Goal: Transaction & Acquisition: Purchase product/service

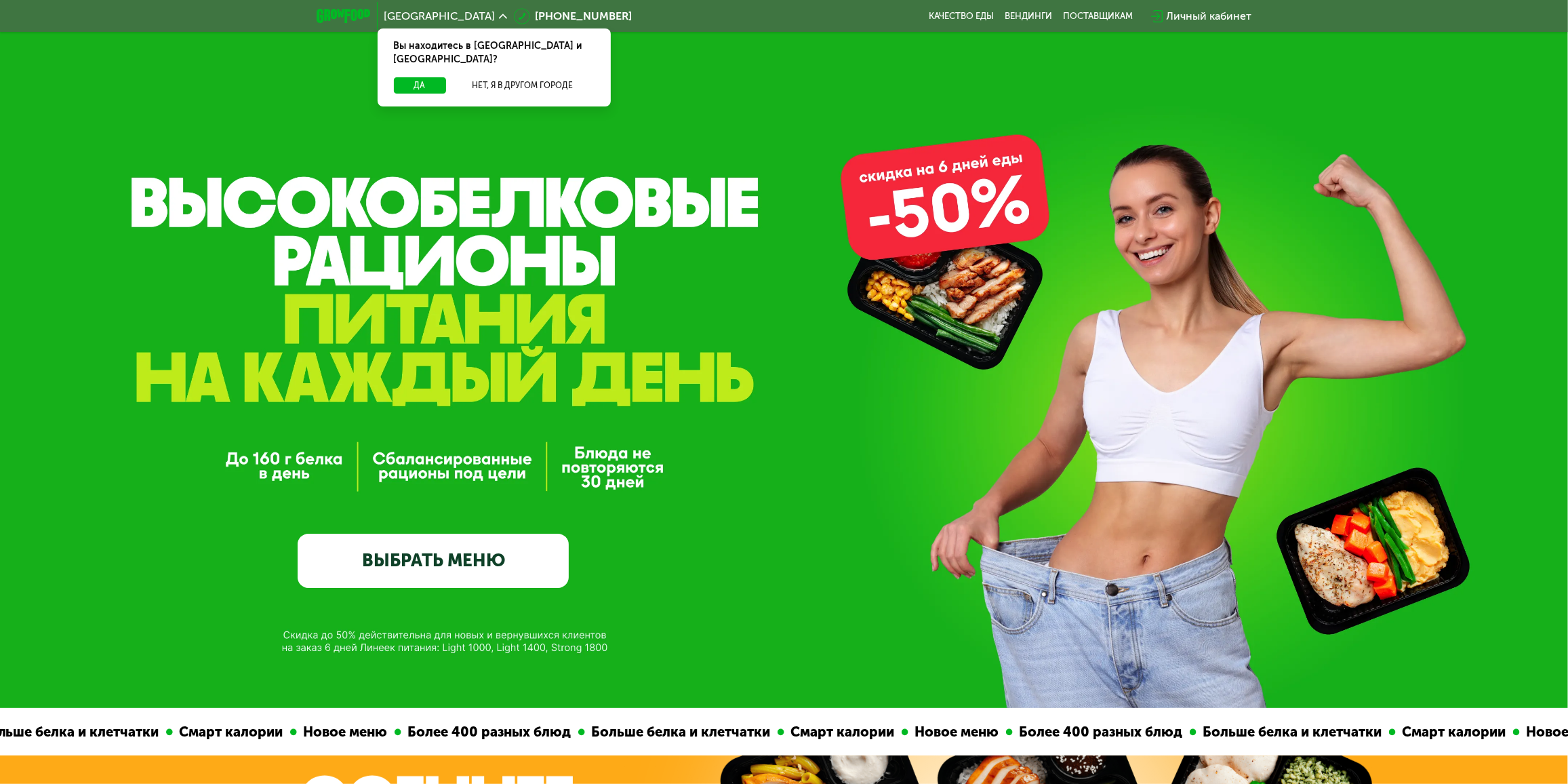
click at [487, 563] on link "ВЫБРАТЬ МЕНЮ" at bounding box center [433, 560] width 271 height 54
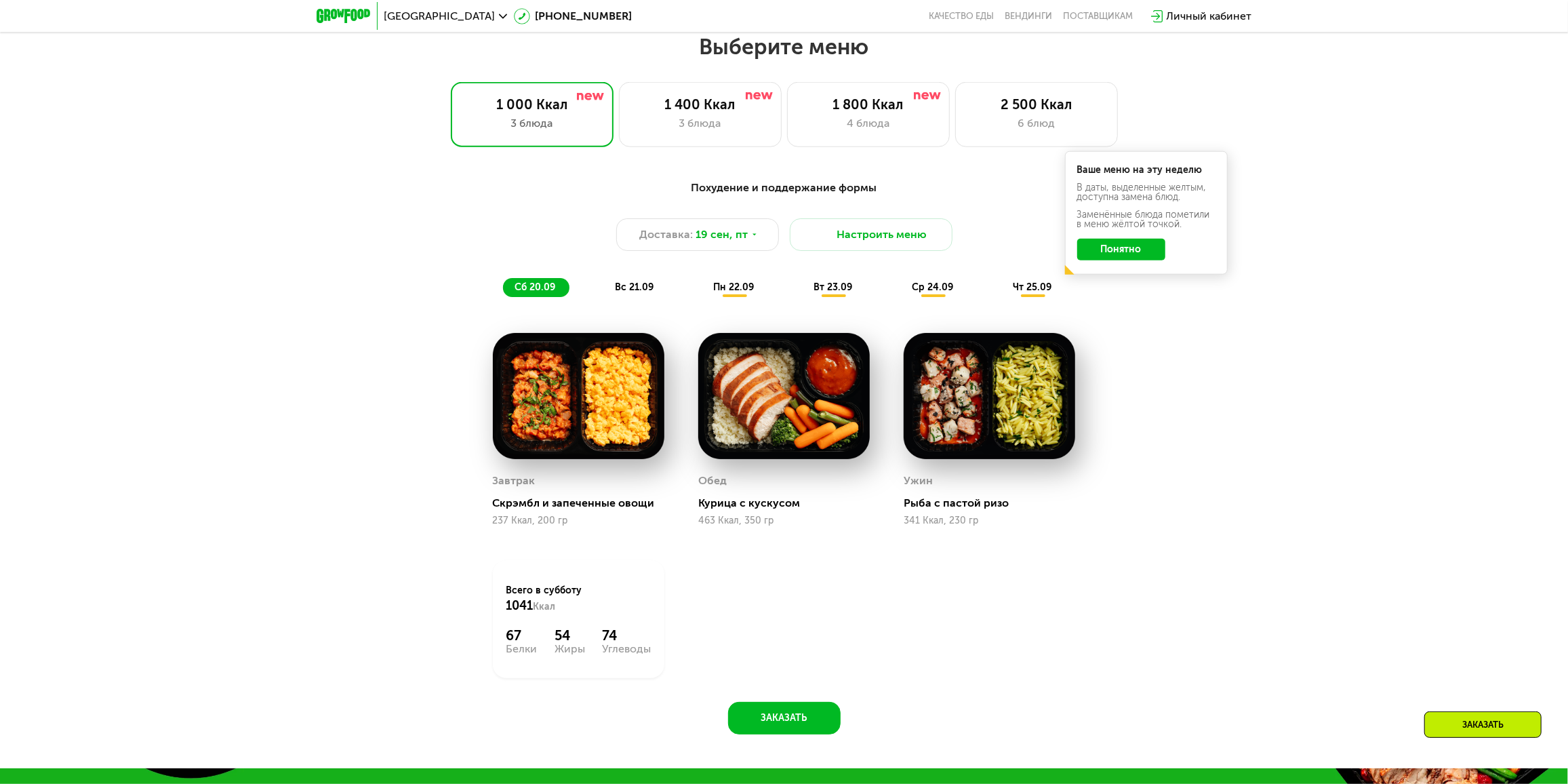
scroll to position [1349, 0]
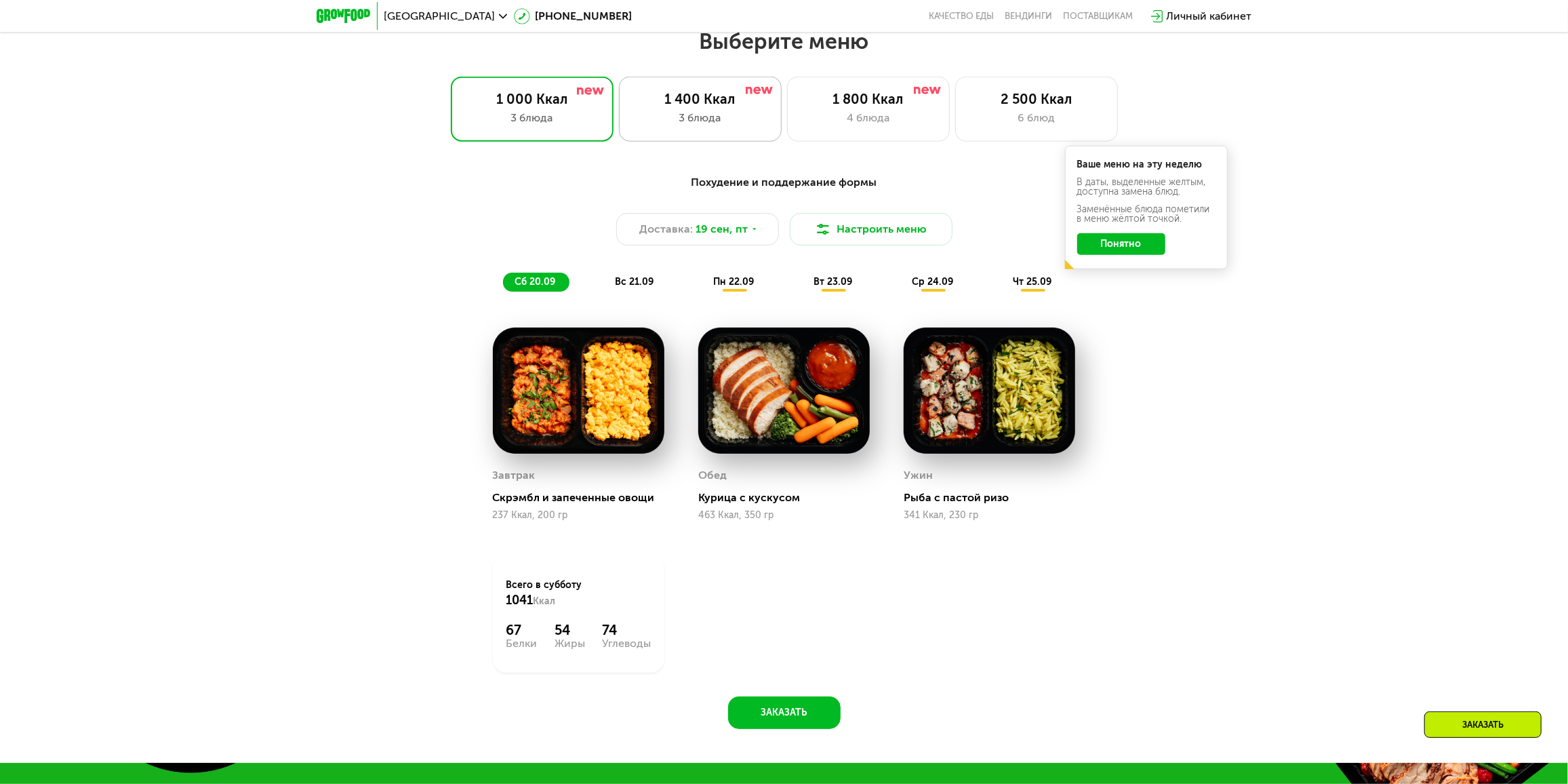
click at [751, 122] on div "3 блюда" at bounding box center [700, 118] width 134 height 16
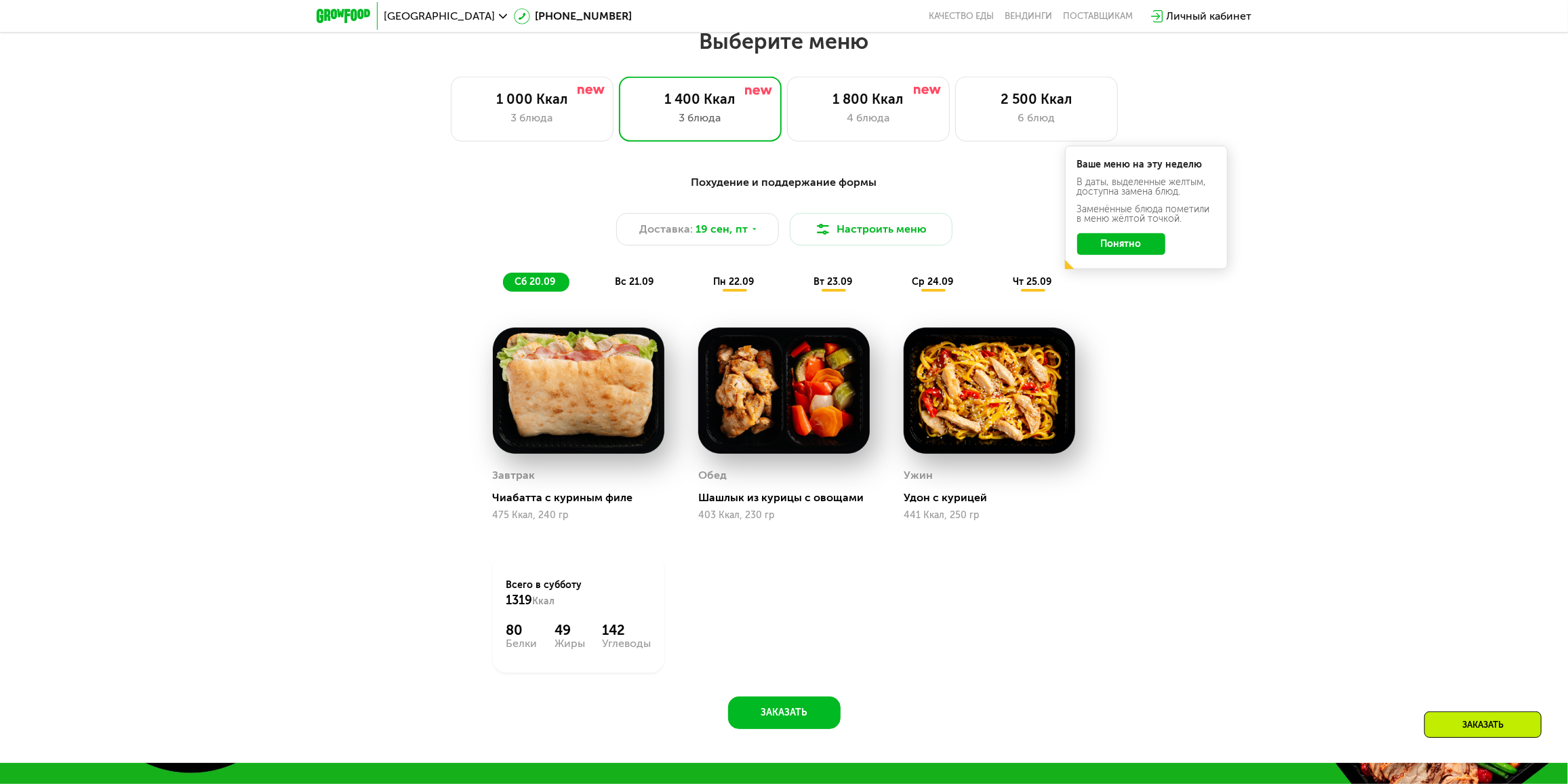
click at [630, 285] on span "вс 21.09" at bounding box center [634, 282] width 39 height 11
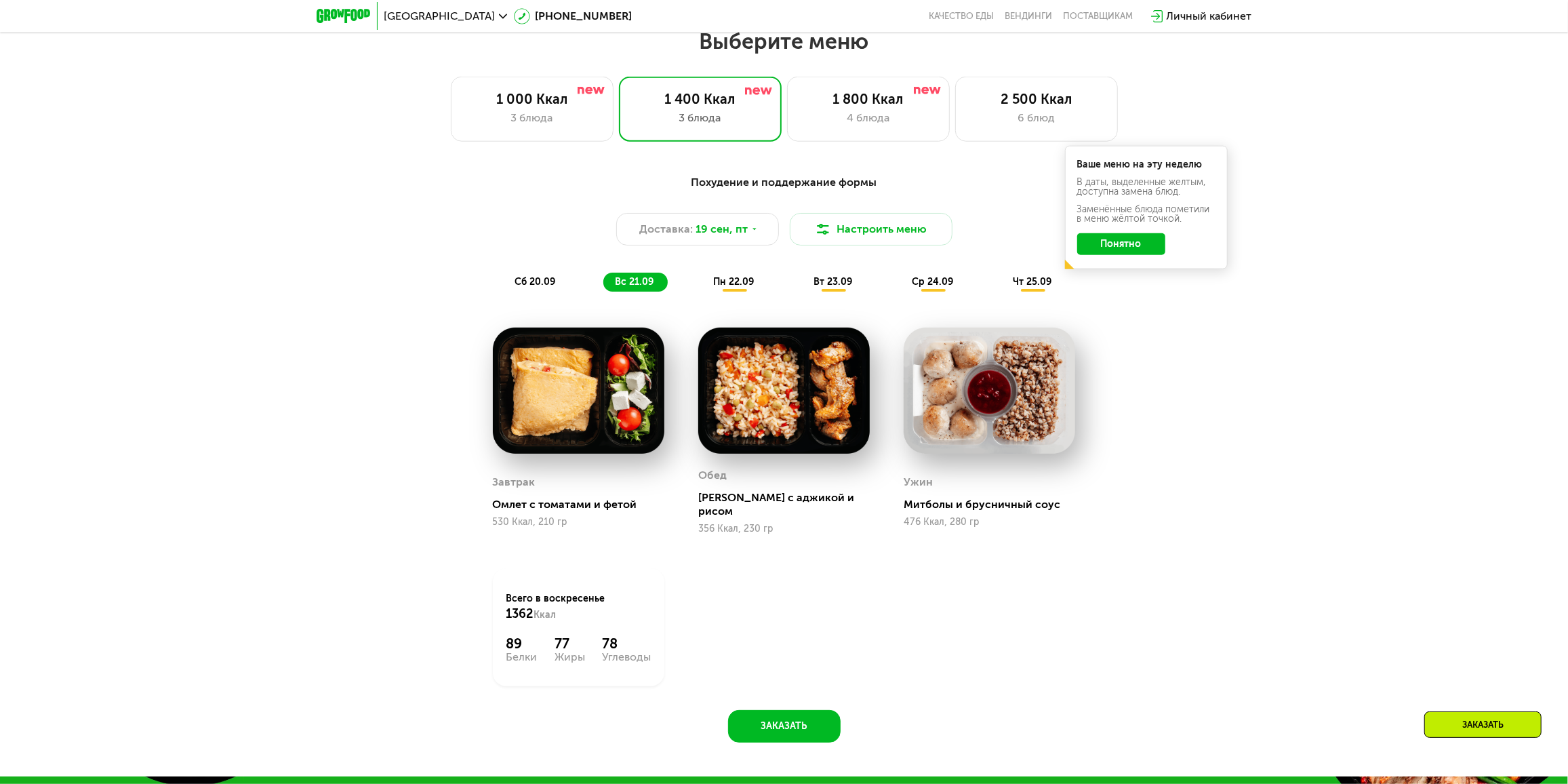
click at [723, 284] on span "пн 22.09" at bounding box center [735, 282] width 41 height 11
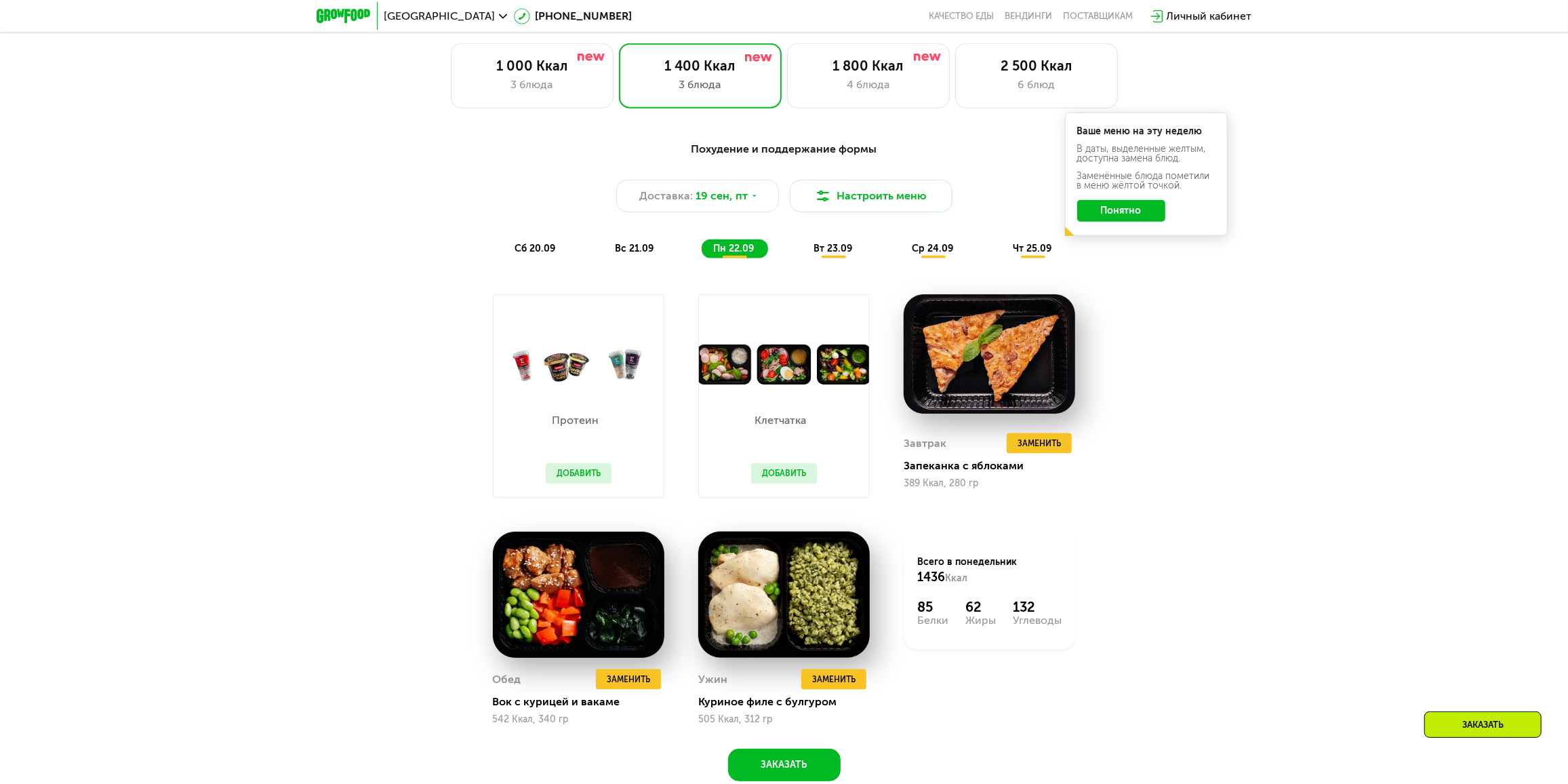
scroll to position [1411, 0]
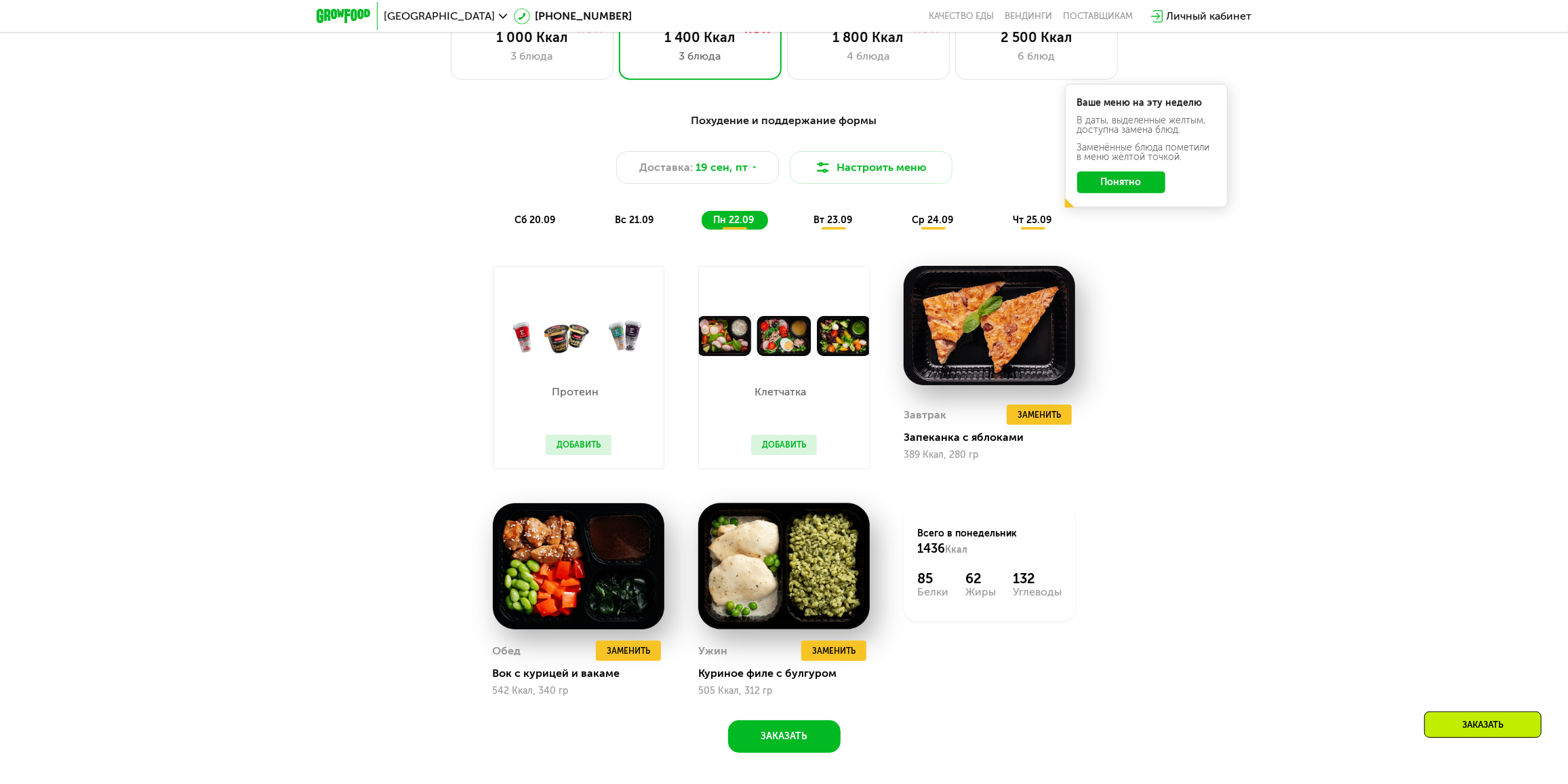
click at [836, 222] on span "вт 23.09" at bounding box center [833, 220] width 39 height 11
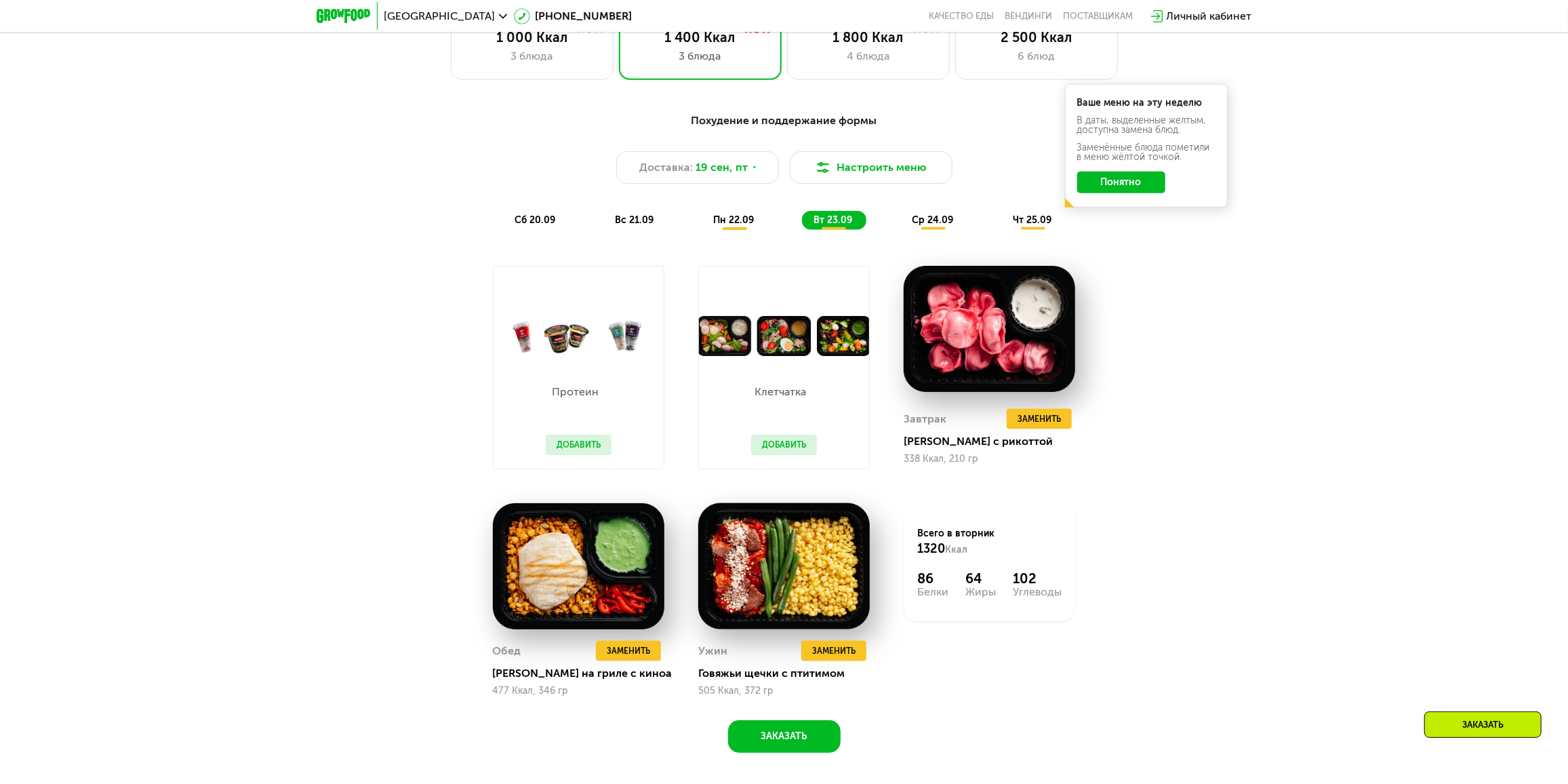
click at [933, 224] on span "ср 24.09" at bounding box center [933, 220] width 42 height 11
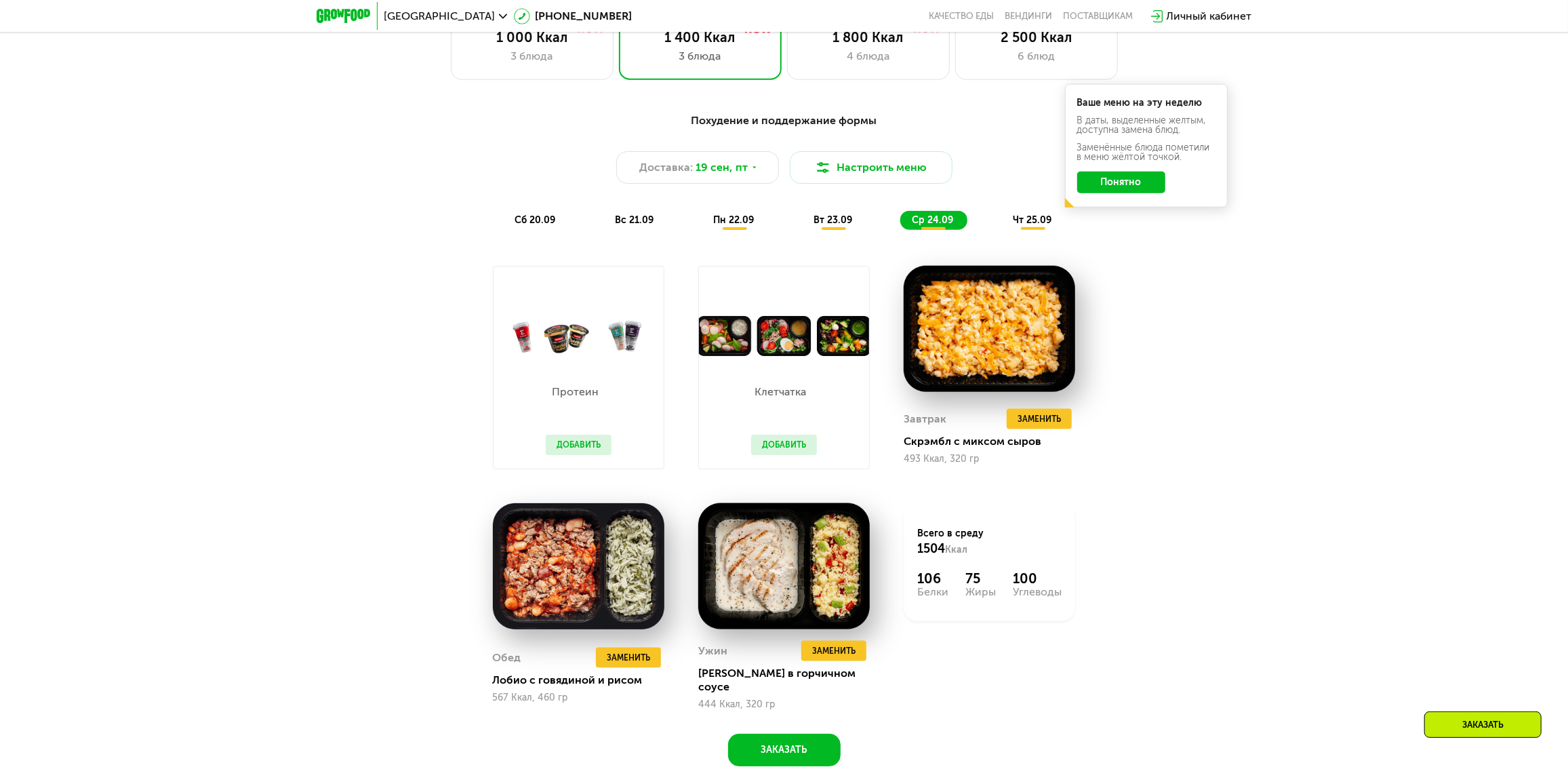
click at [828, 230] on div "вт 23.09" at bounding box center [834, 220] width 64 height 19
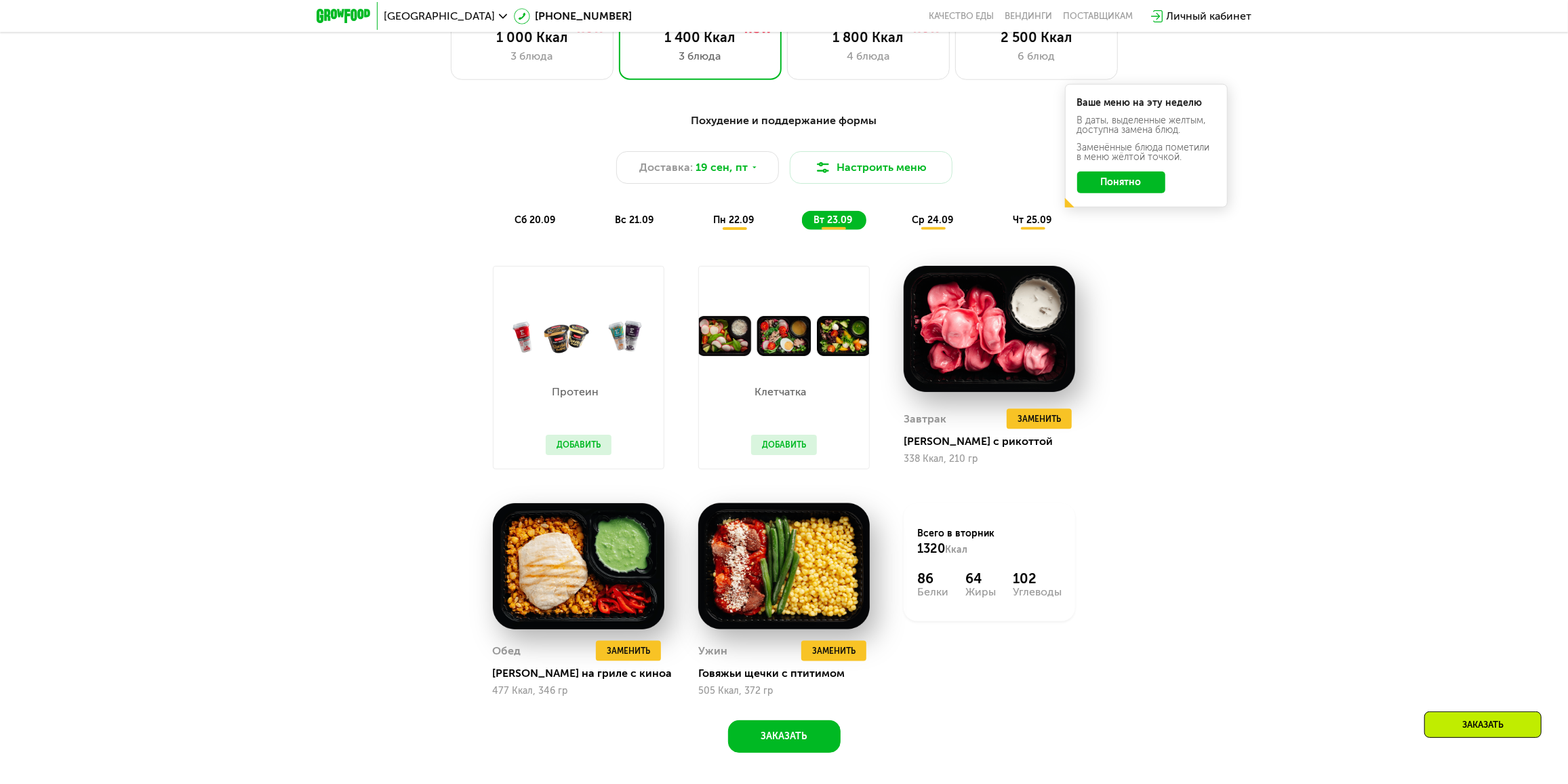
click at [746, 222] on span "пн 22.09" at bounding box center [735, 220] width 41 height 11
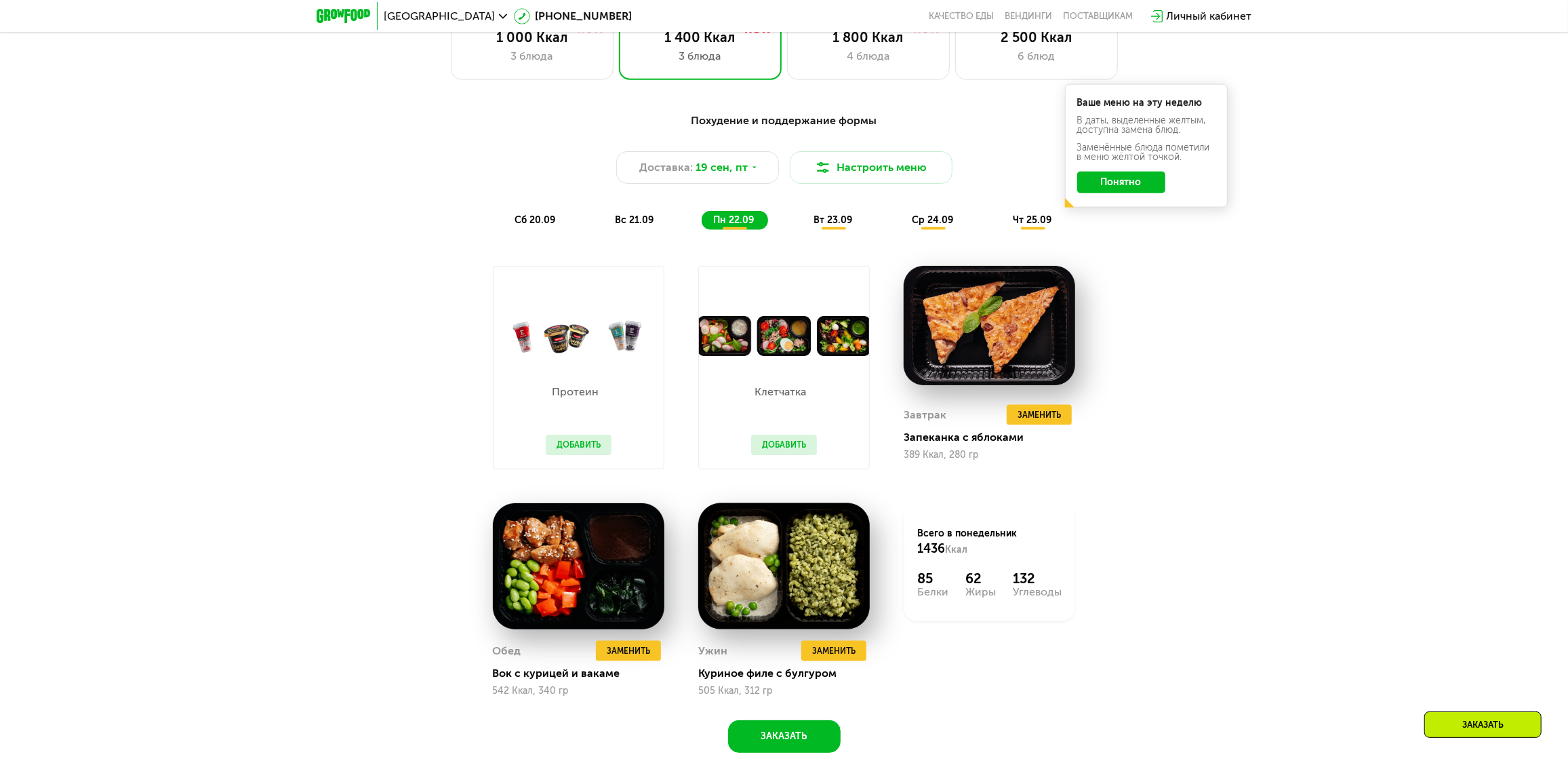
click at [625, 221] on span "вс 21.09" at bounding box center [634, 220] width 39 height 11
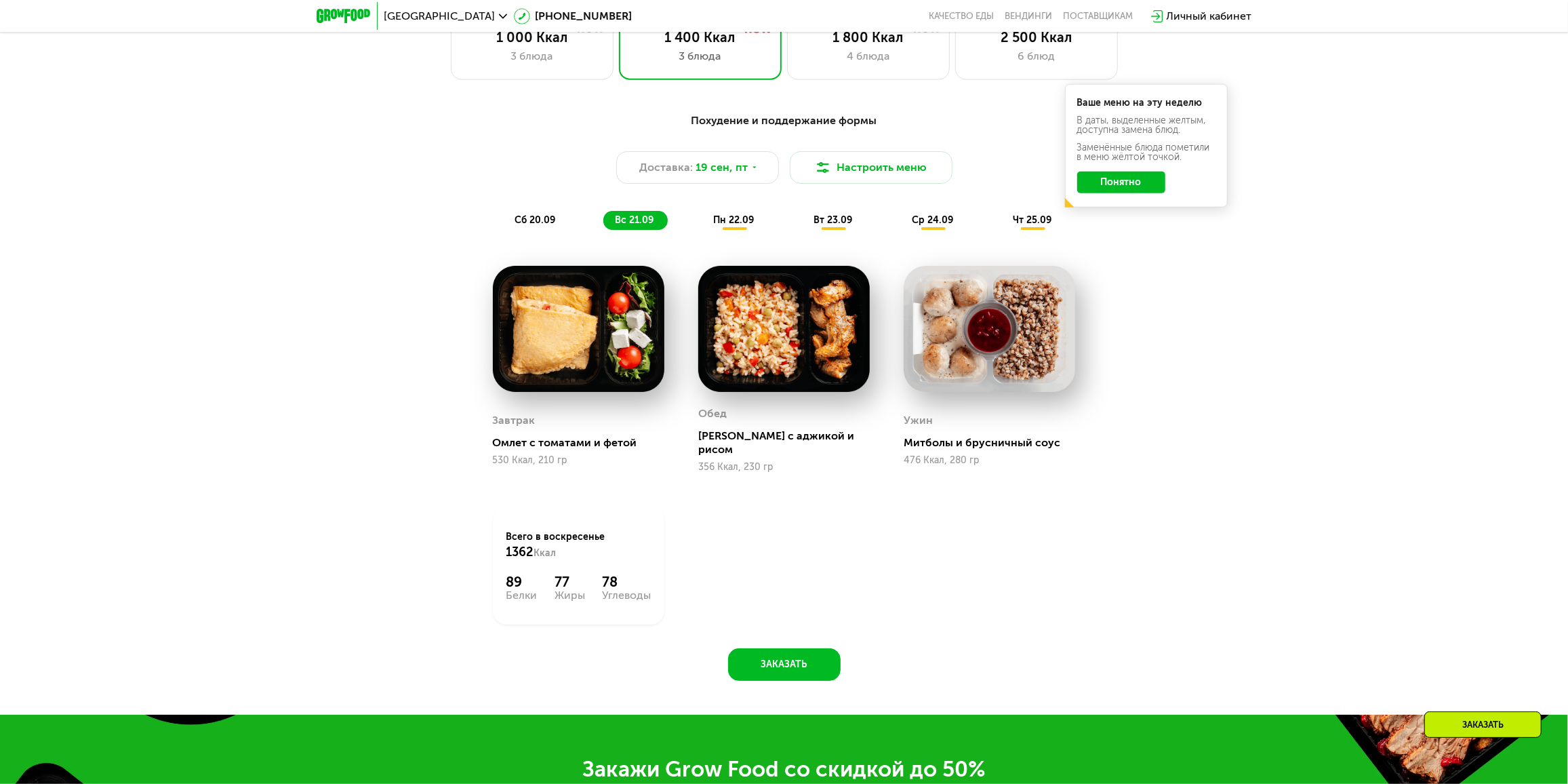
click at [544, 223] on span "сб 20.09" at bounding box center [536, 220] width 41 height 11
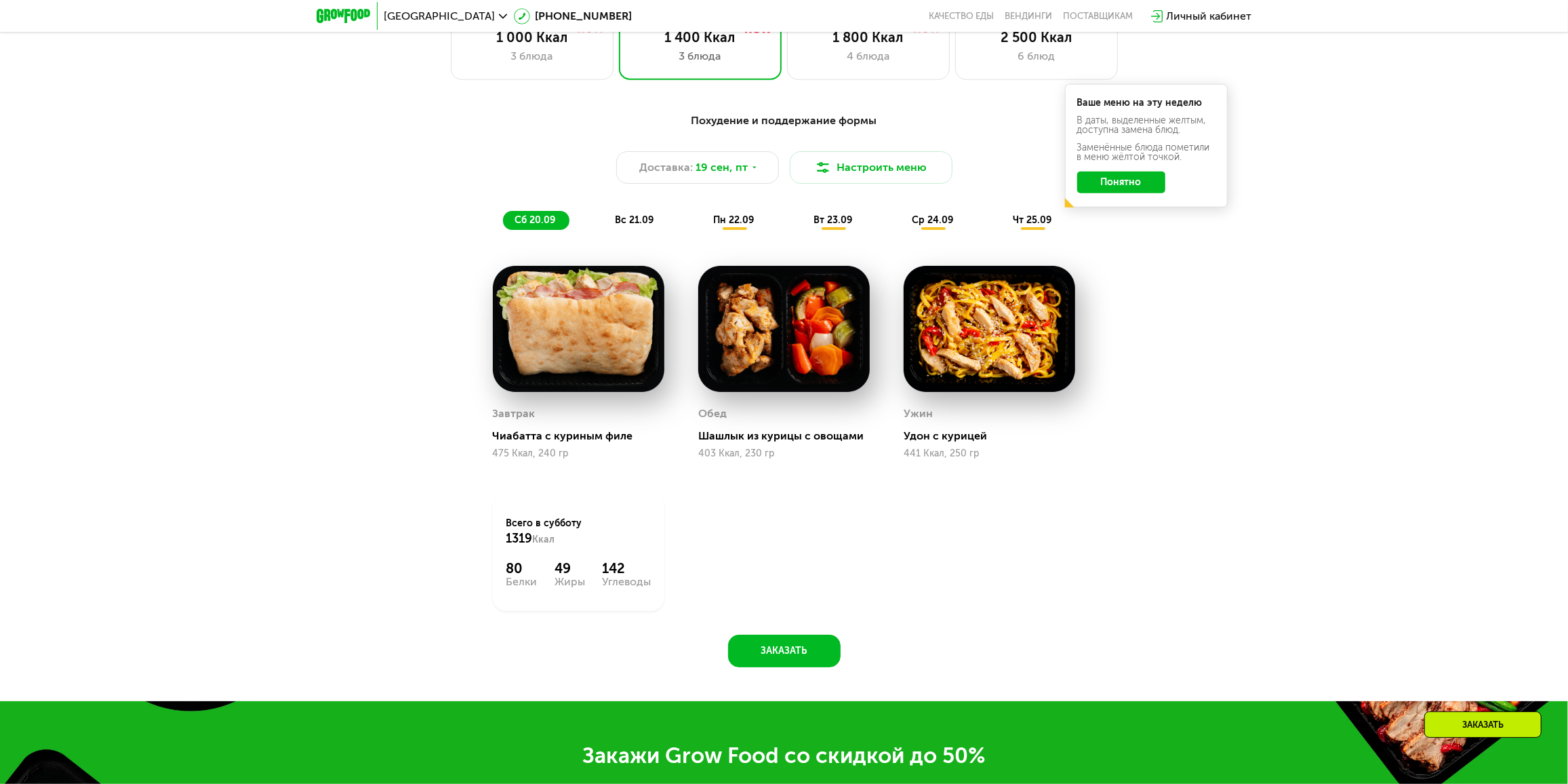
click at [1037, 226] on span "чт 25.09" at bounding box center [1032, 220] width 39 height 11
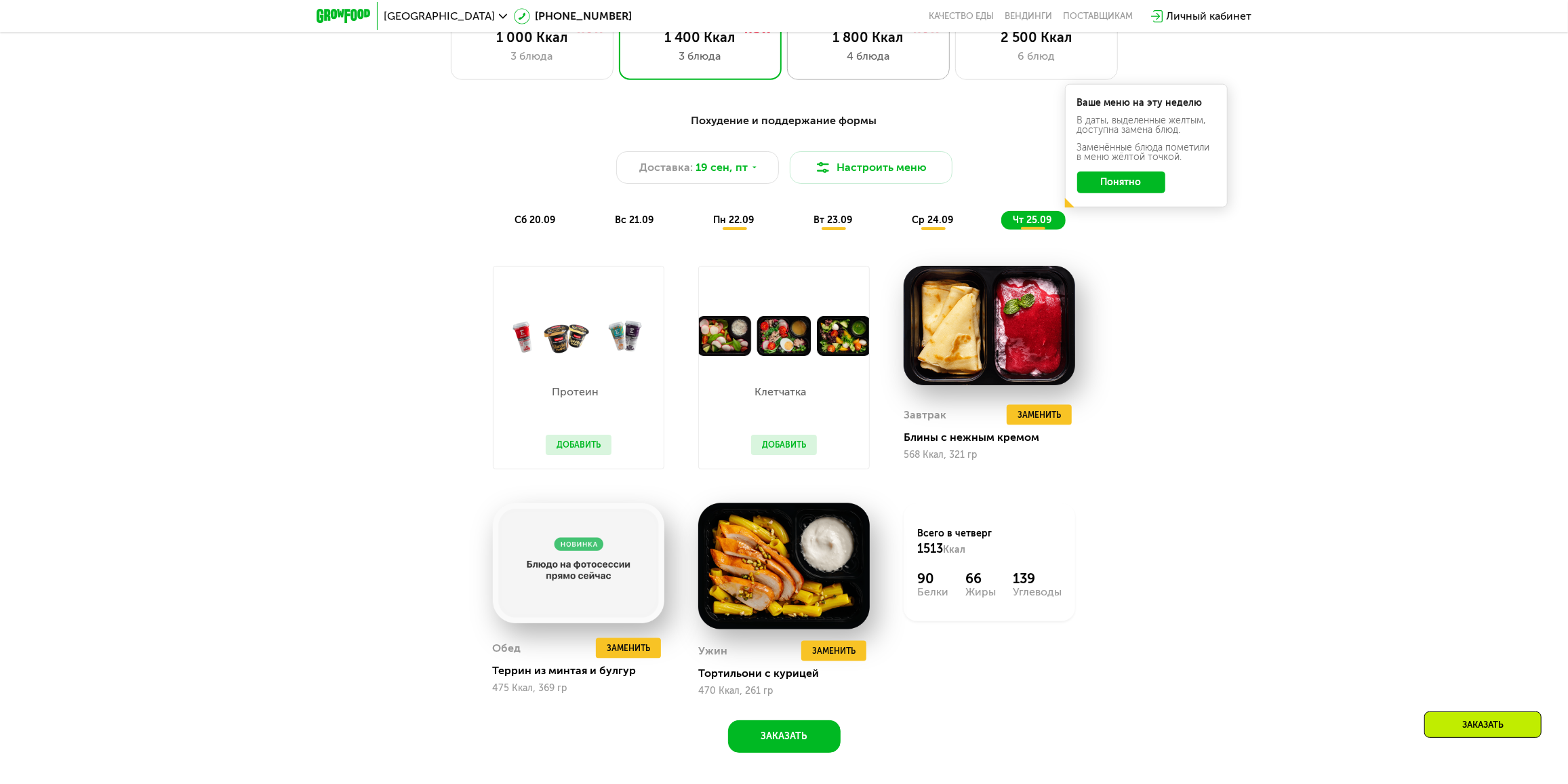
click at [865, 51] on div "1 800 Ккал 4 блюда" at bounding box center [868, 47] width 163 height 65
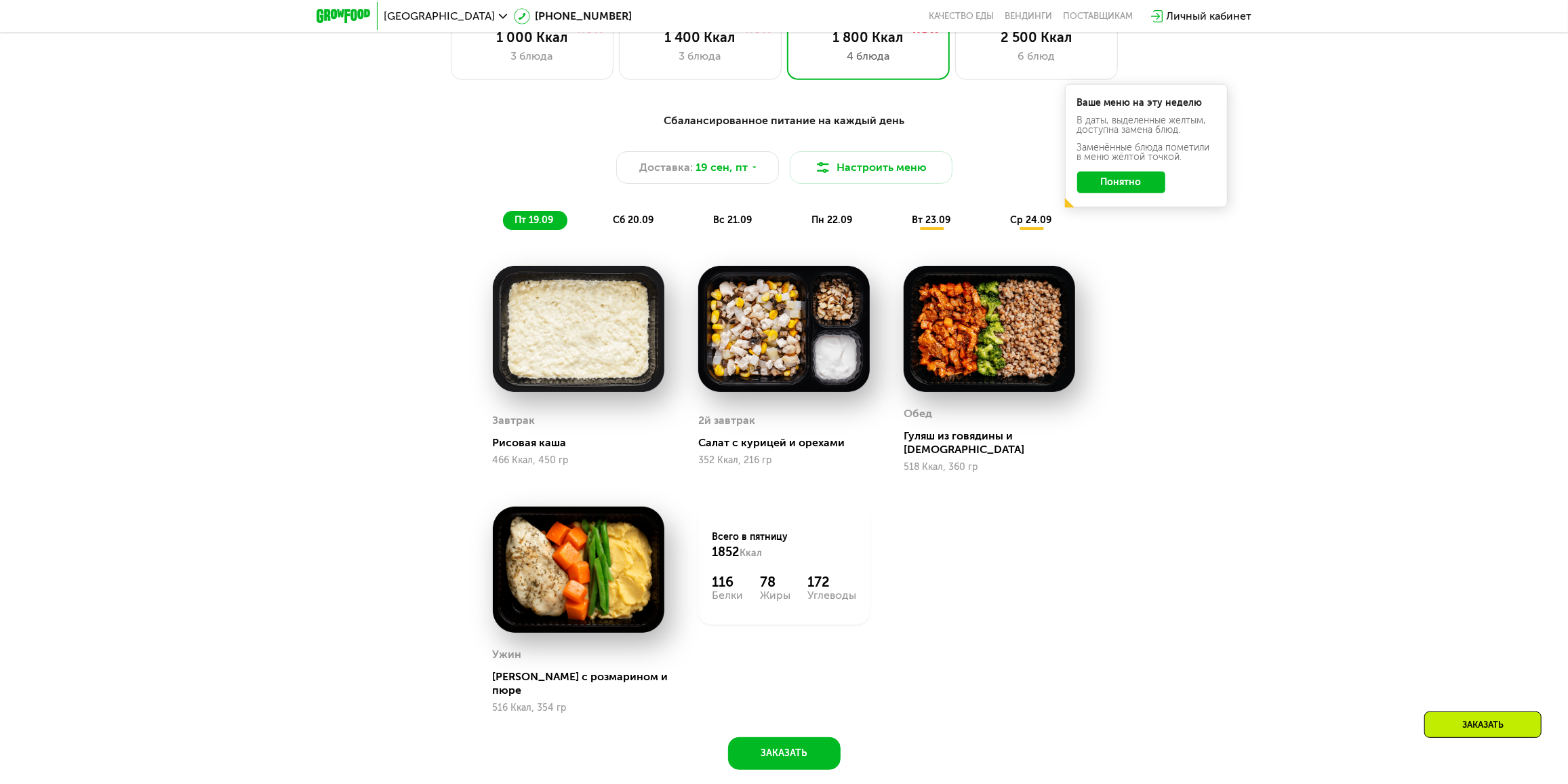
click at [639, 226] on span "сб 20.09" at bounding box center [634, 220] width 41 height 11
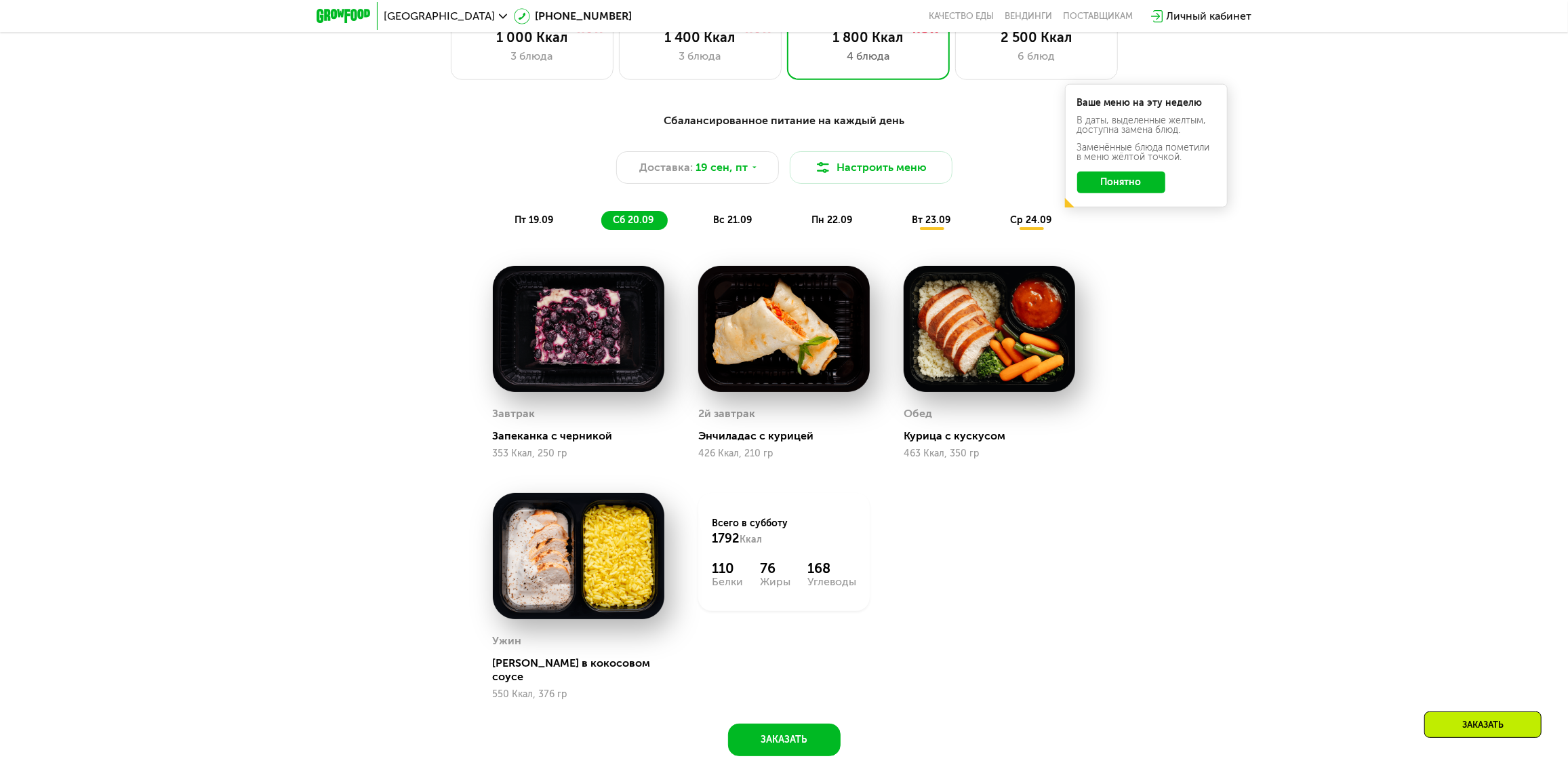
click at [736, 223] on span "вс 21.09" at bounding box center [733, 220] width 39 height 11
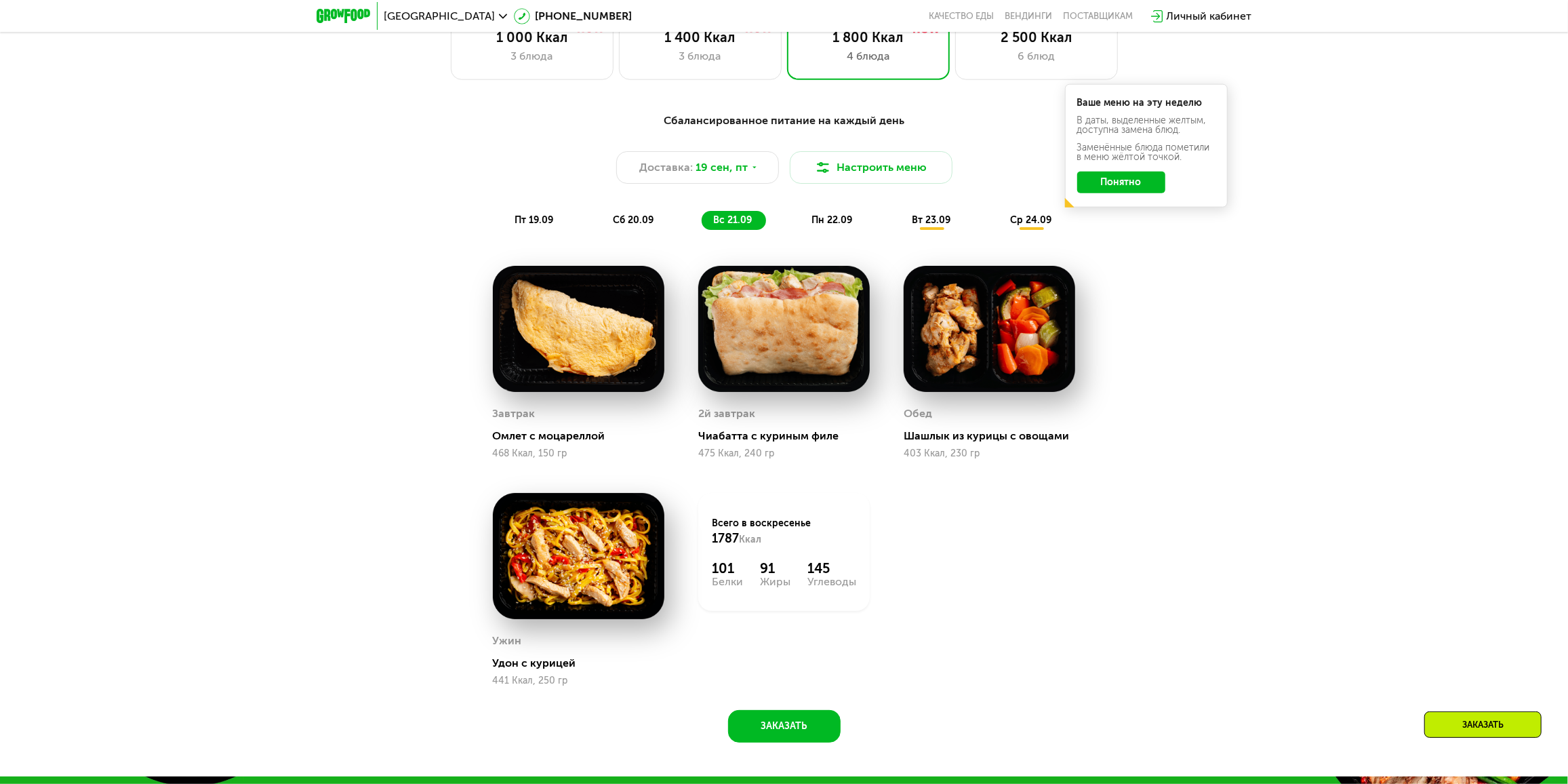
click at [846, 219] on span "пн 22.09" at bounding box center [833, 220] width 41 height 11
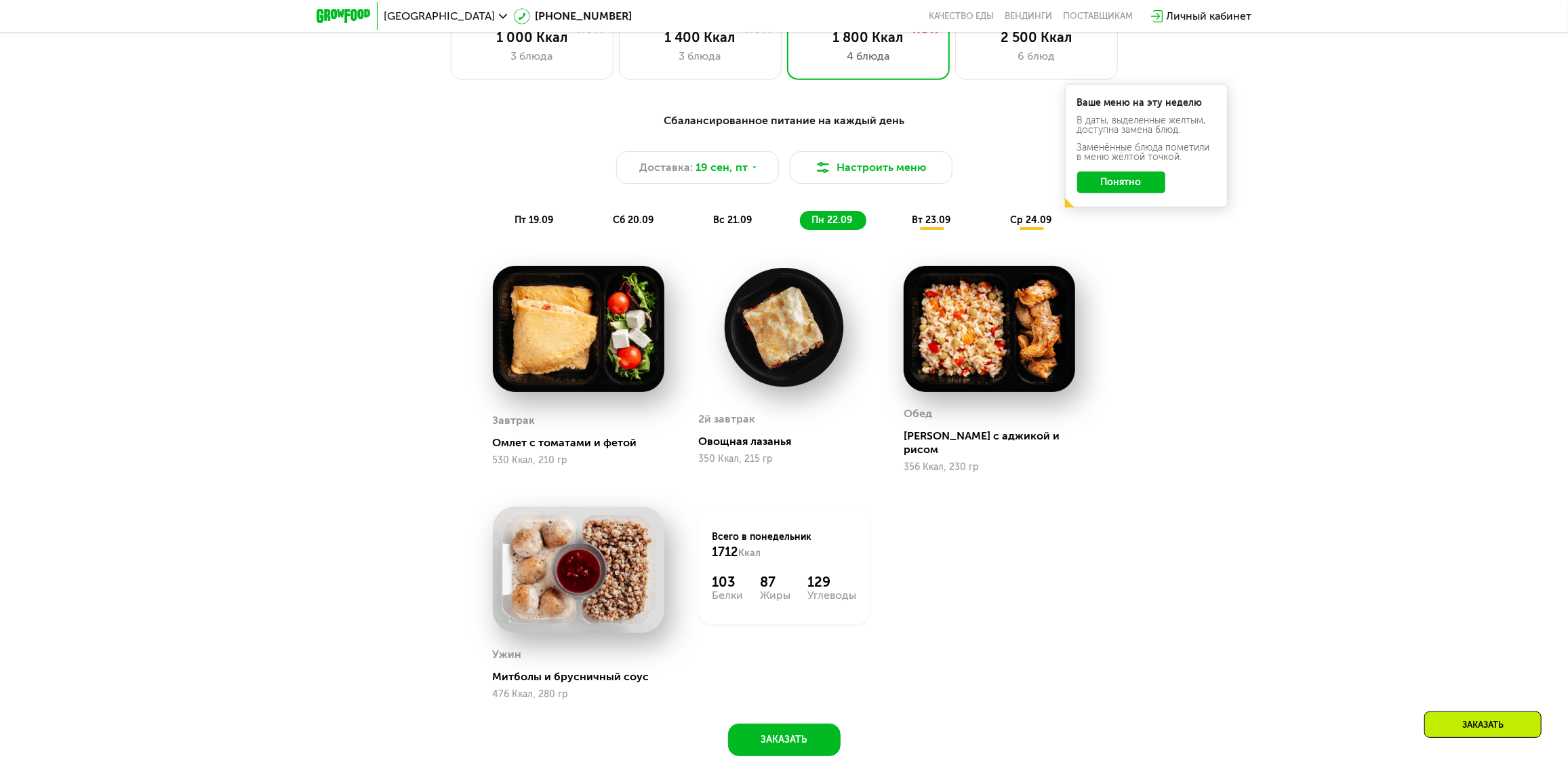
click at [939, 222] on span "вт 23.09" at bounding box center [931, 220] width 39 height 11
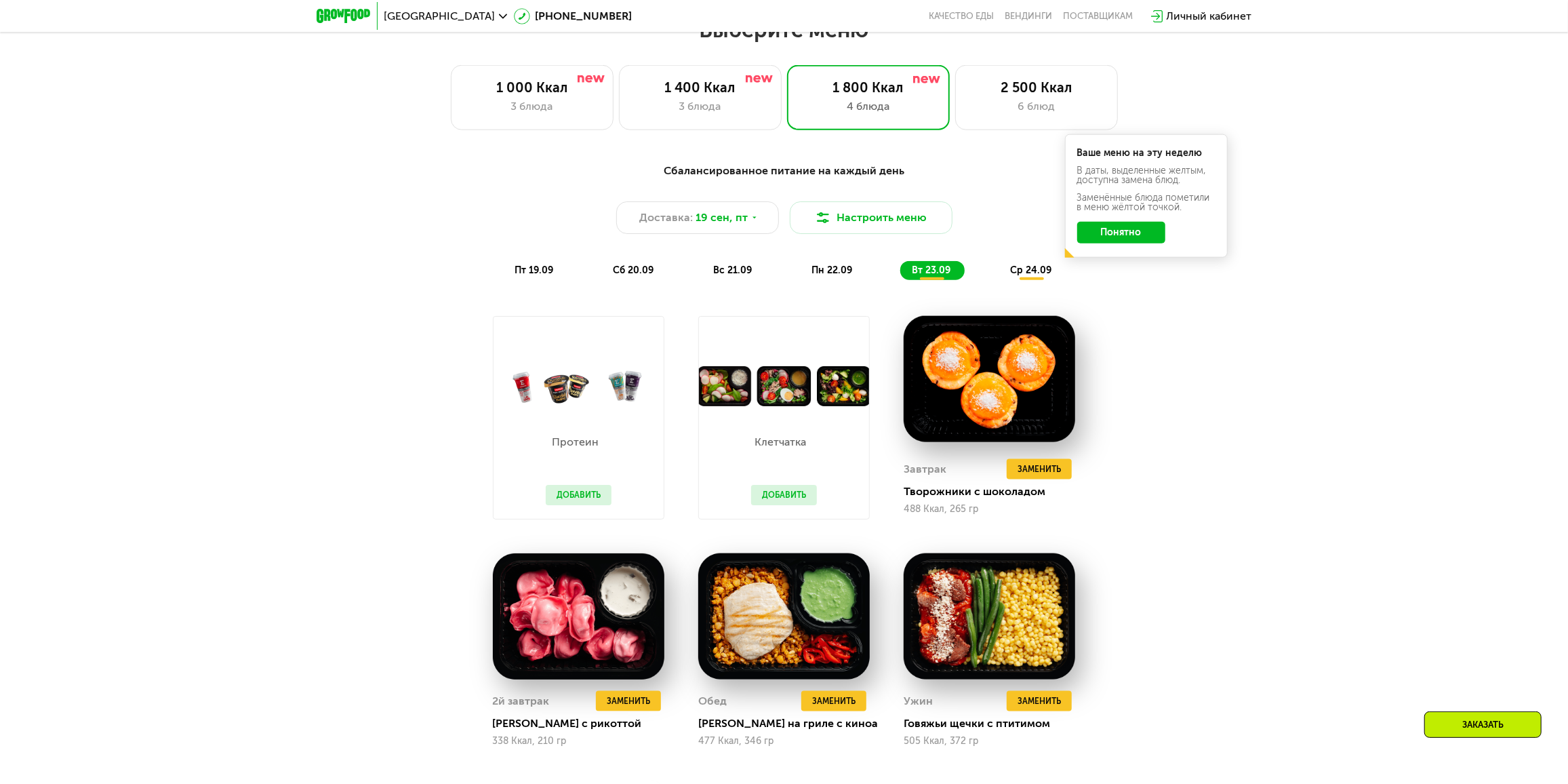
scroll to position [1349, 0]
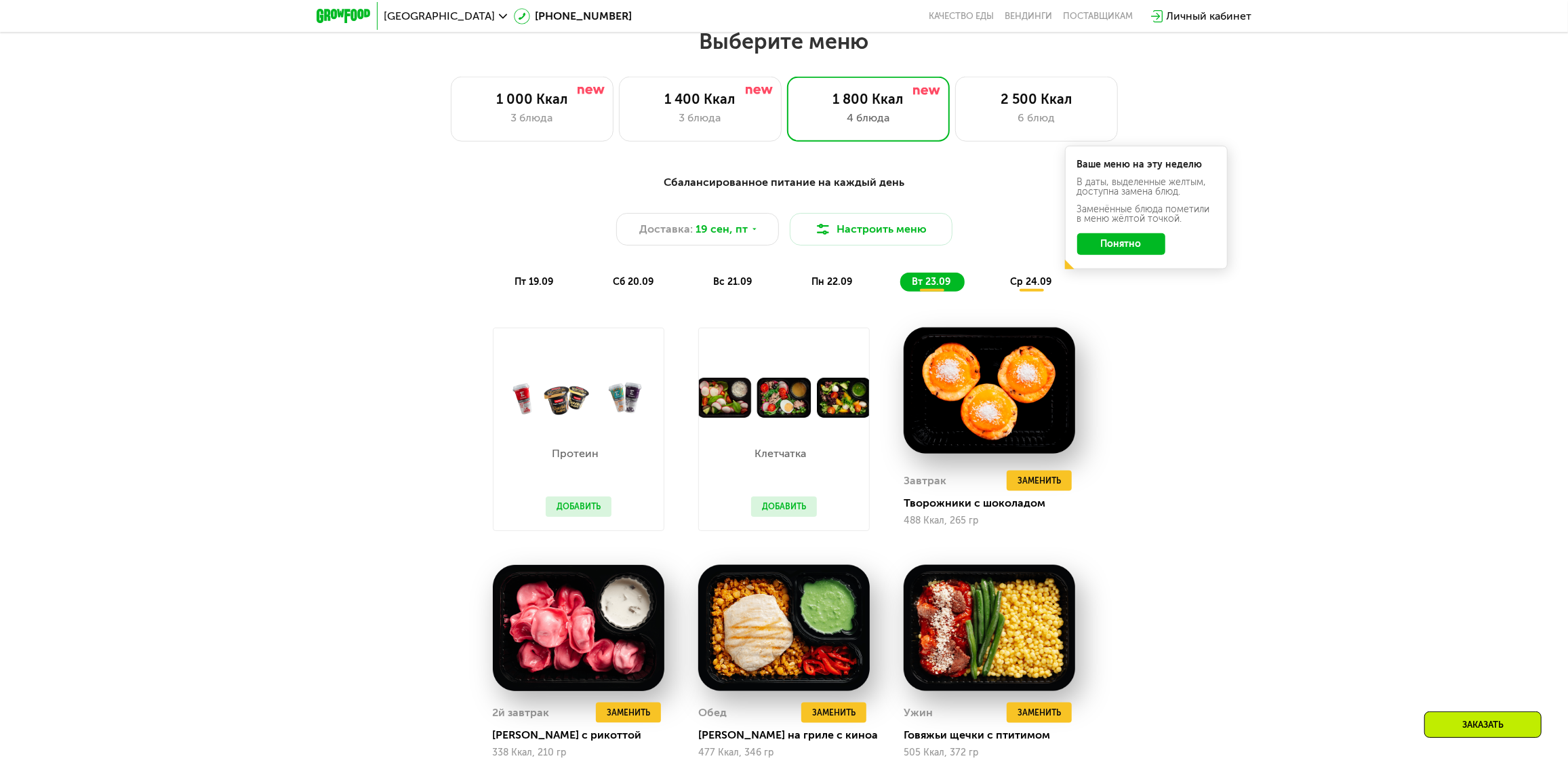
click at [772, 503] on button "Добавить" at bounding box center [784, 506] width 66 height 20
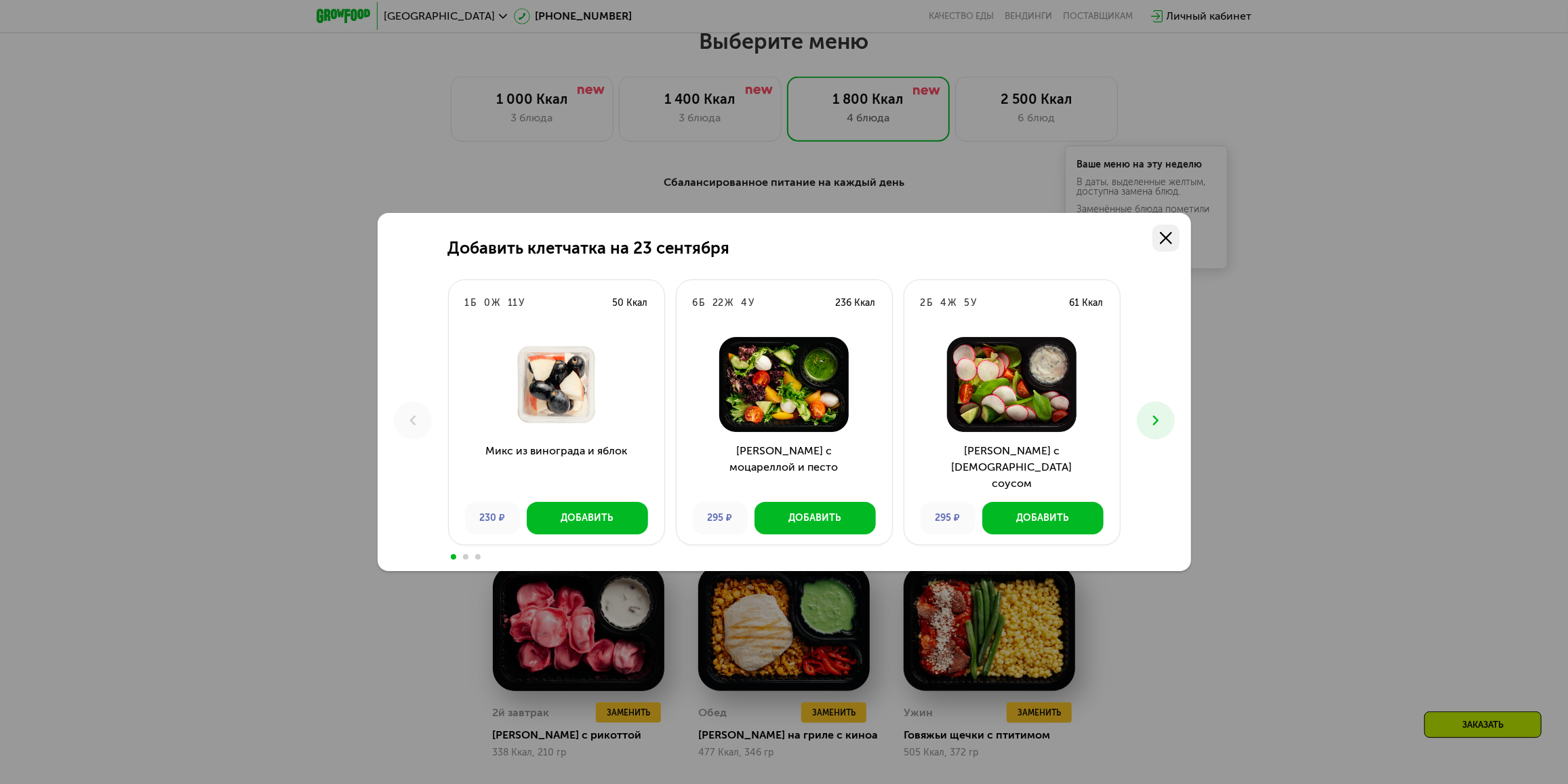
click at [1169, 236] on icon at bounding box center [1166, 238] width 12 height 12
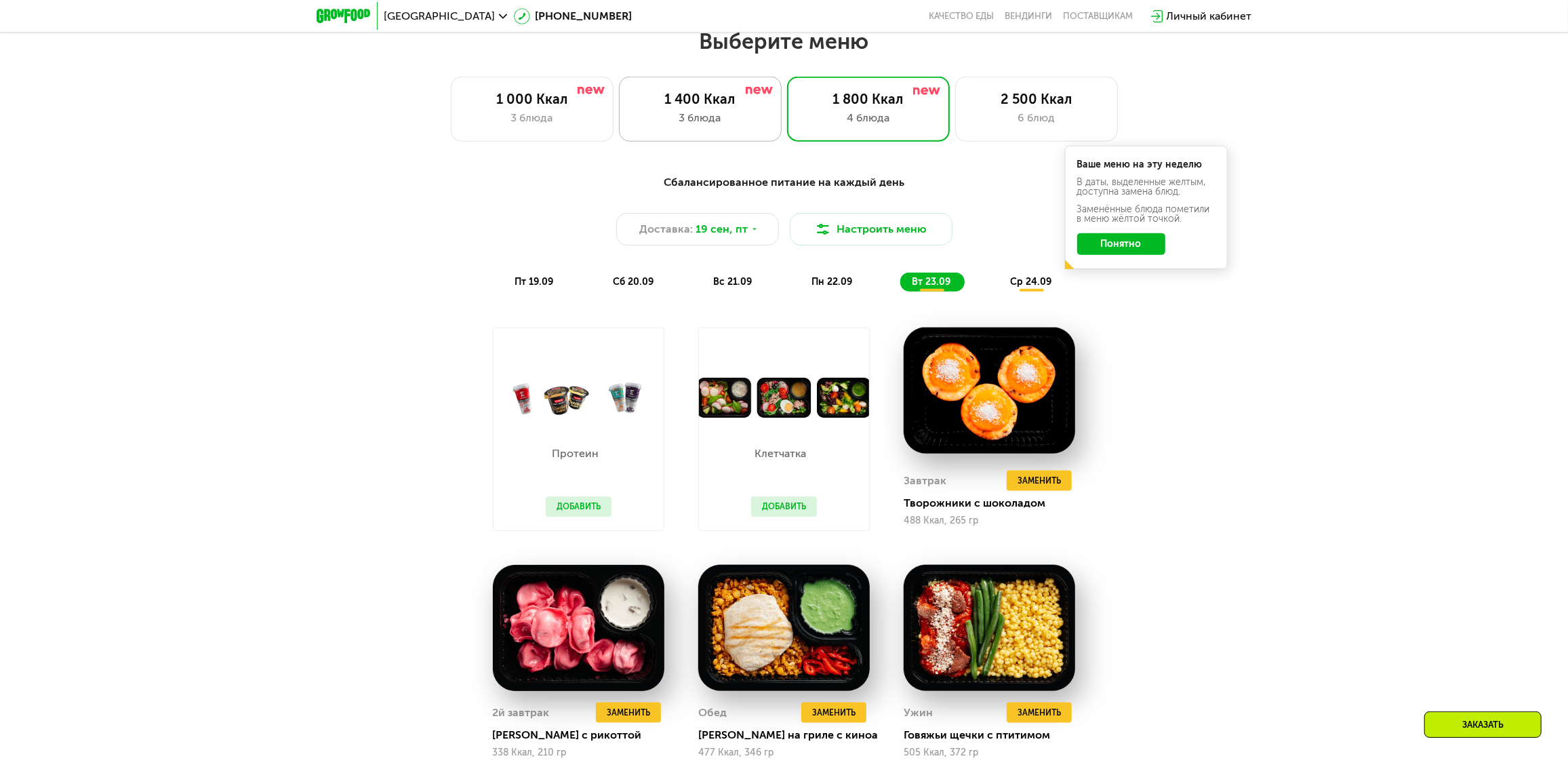
click at [720, 124] on div "3 блюда" at bounding box center [700, 118] width 134 height 16
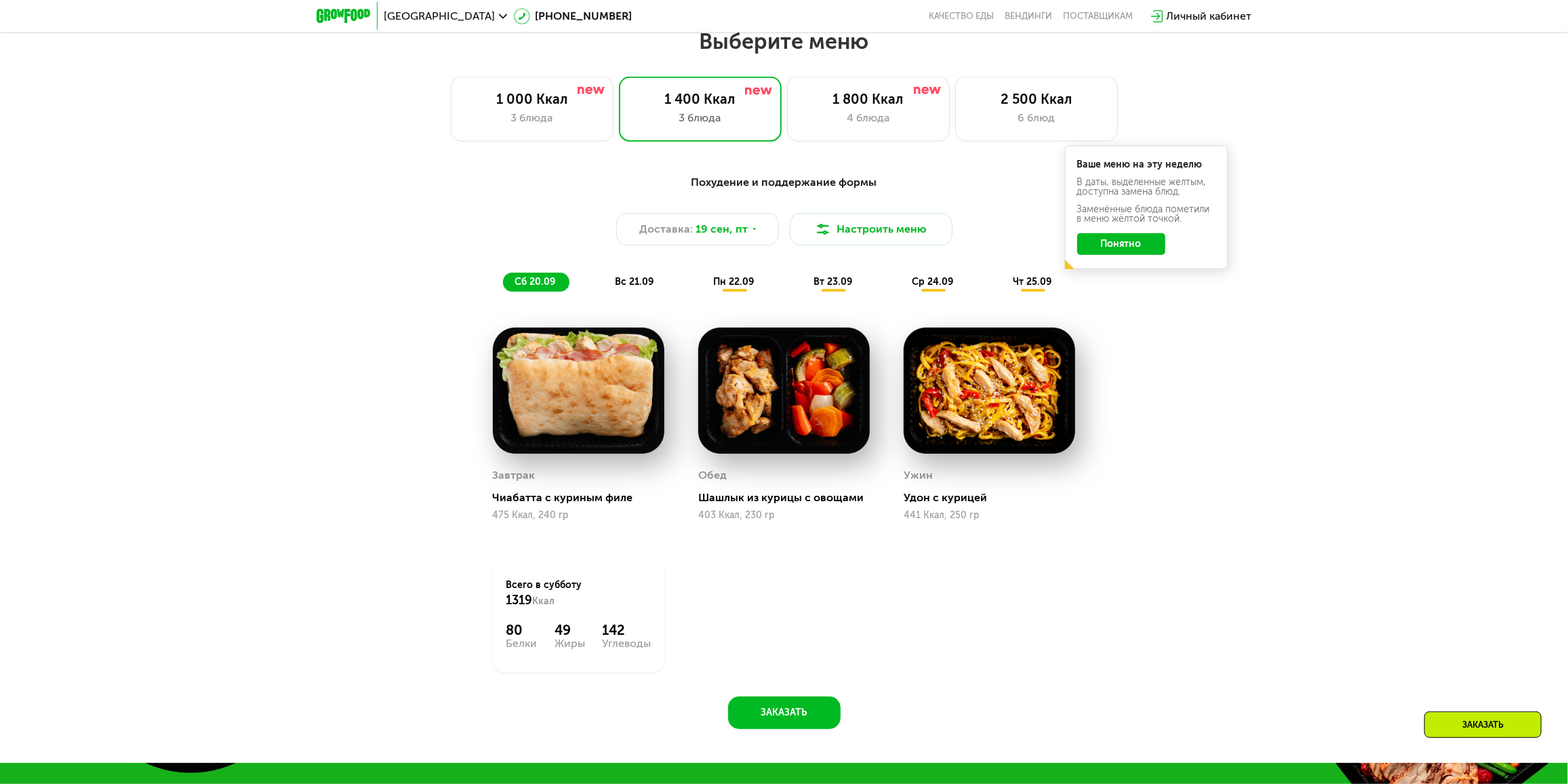
click at [641, 286] on span "вс 21.09" at bounding box center [634, 282] width 39 height 11
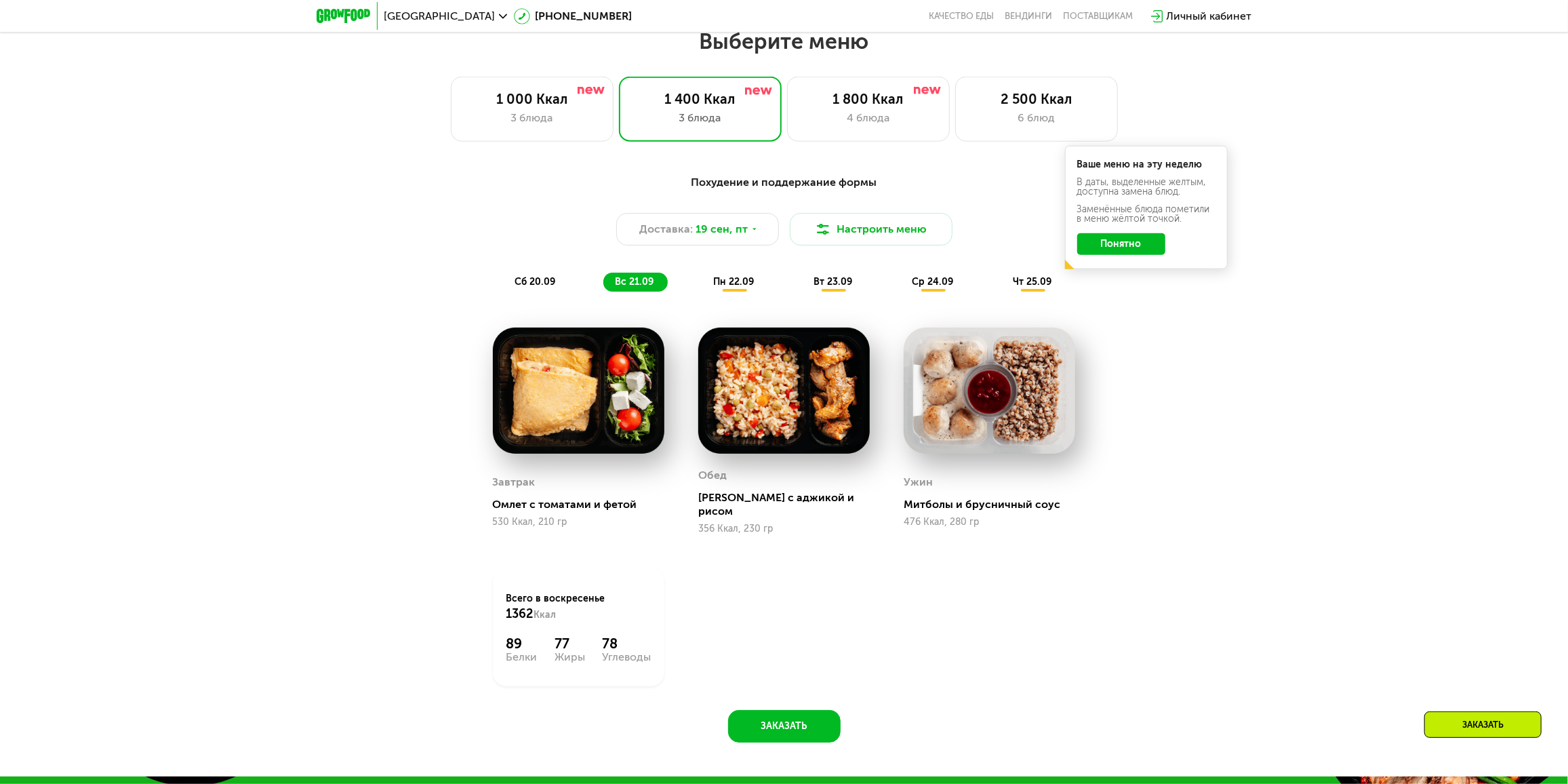
click at [736, 287] on span "пн 22.09" at bounding box center [735, 282] width 41 height 11
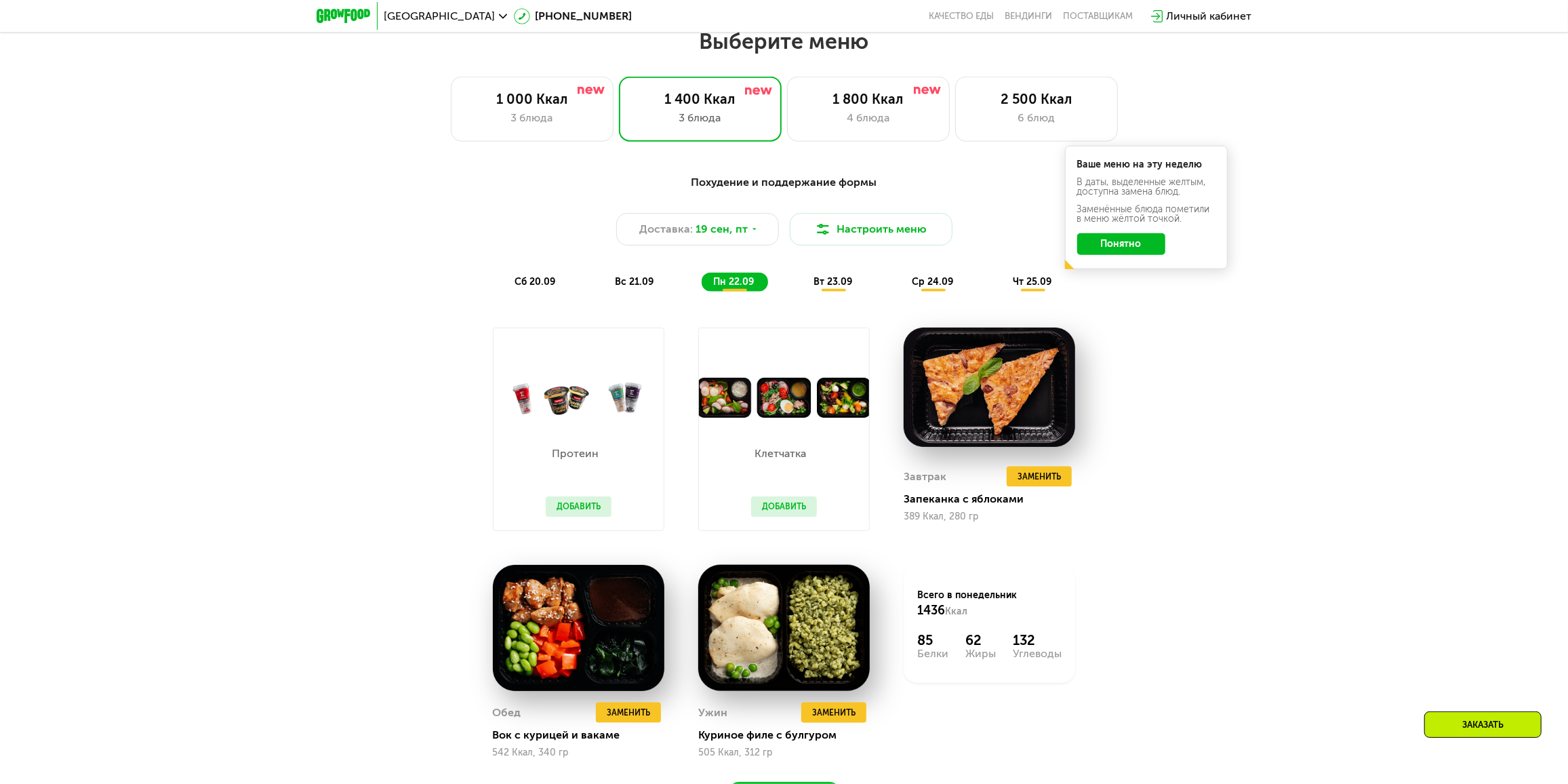
click at [838, 287] on span "вт 23.09" at bounding box center [833, 282] width 39 height 11
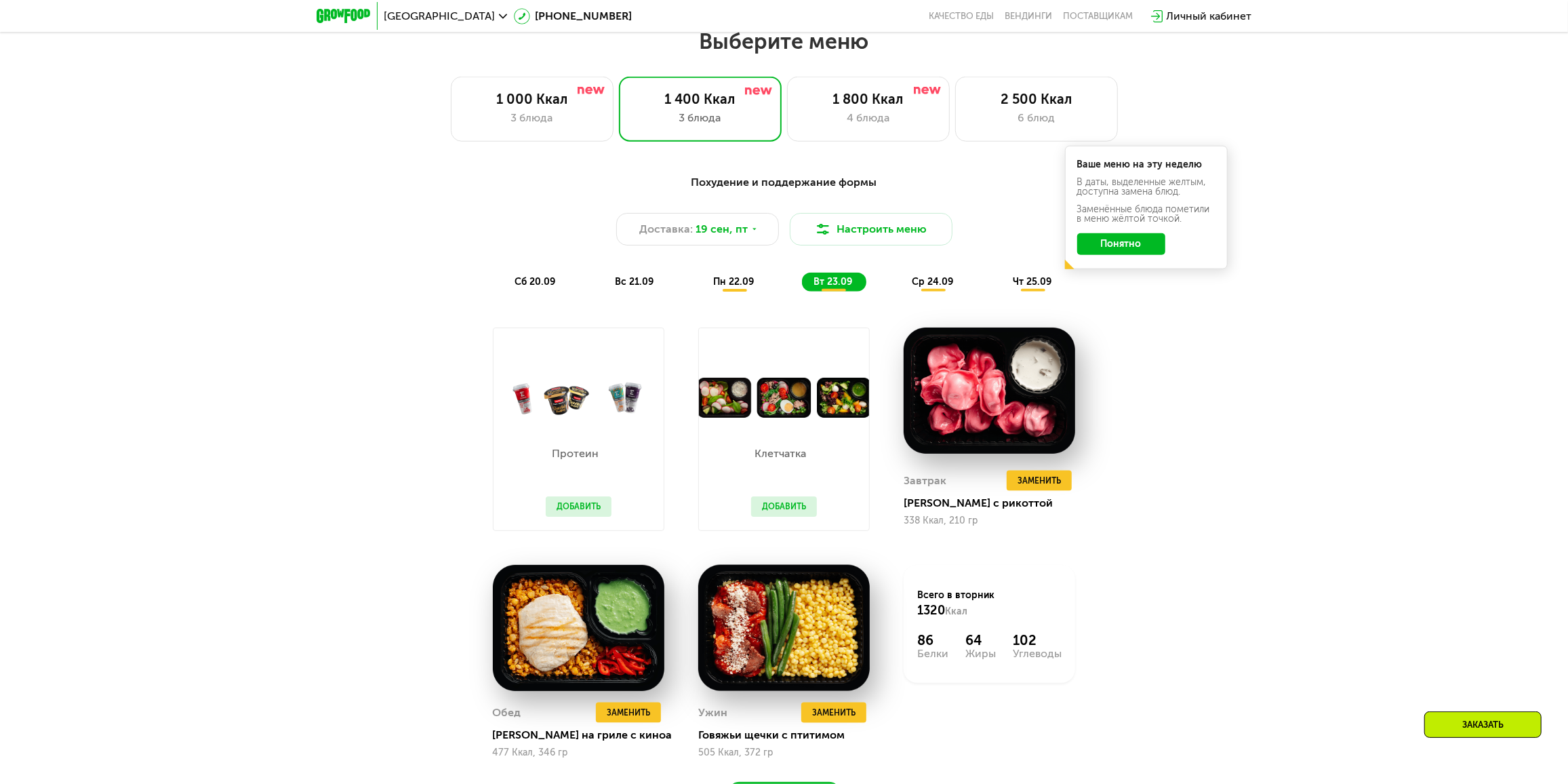
click at [939, 287] on span "ср 24.09" at bounding box center [933, 282] width 42 height 11
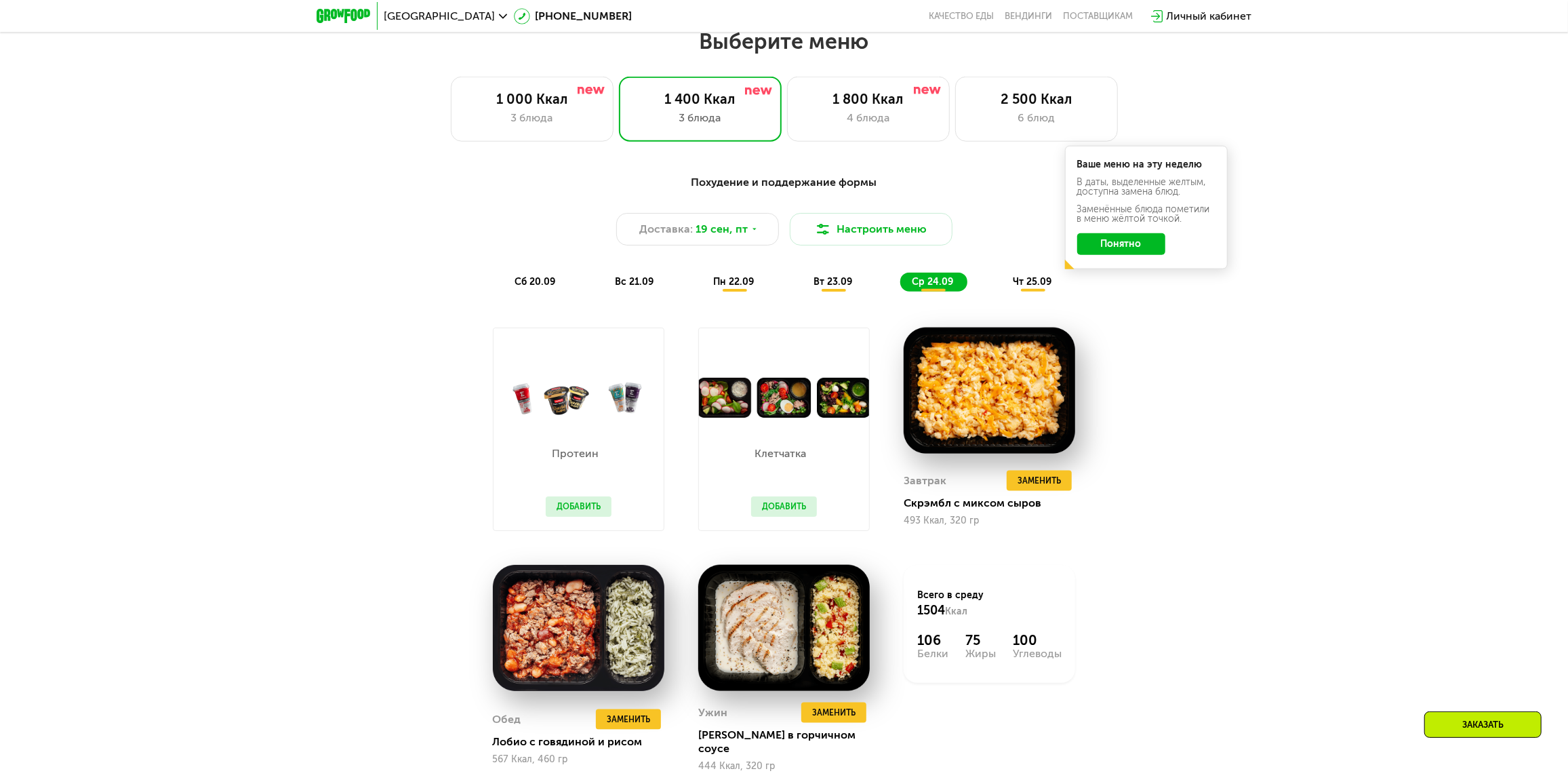
click at [1025, 287] on span "чт 25.09" at bounding box center [1032, 282] width 39 height 11
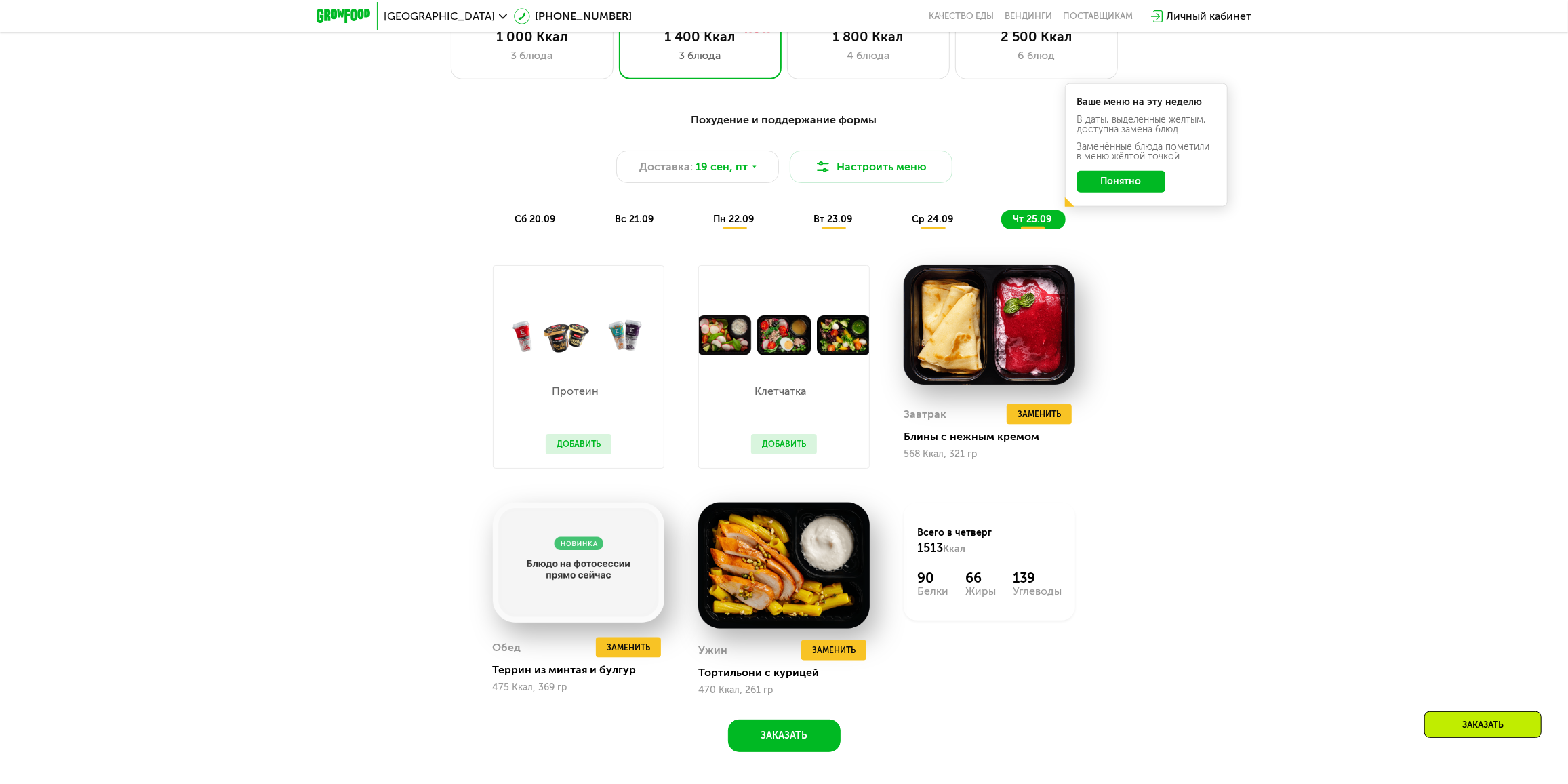
scroll to position [1411, 0]
click at [1014, 332] on img at bounding box center [989, 325] width 171 height 119
click at [781, 449] on button "Добавить" at bounding box center [784, 445] width 66 height 20
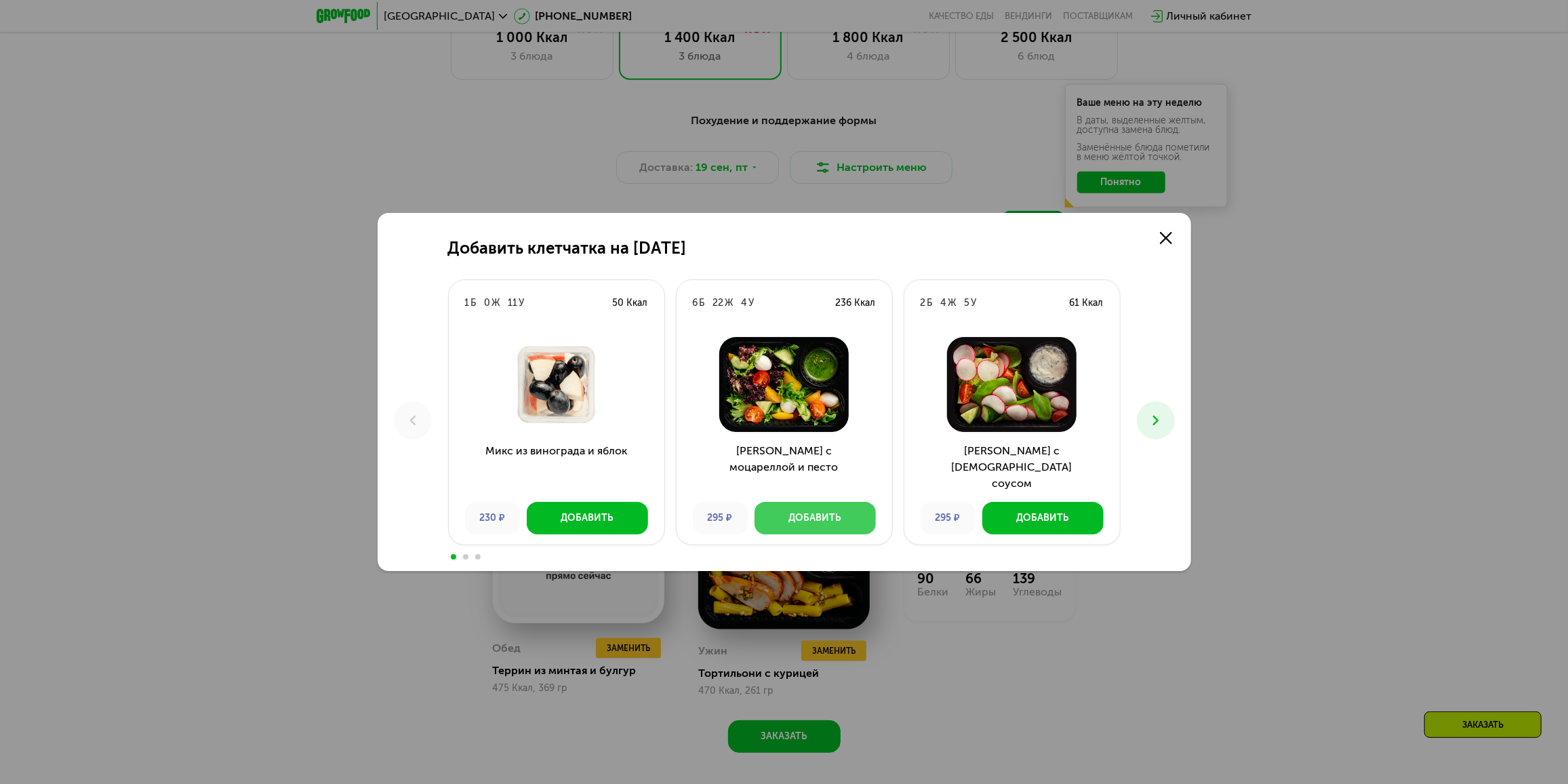
click at [792, 519] on div "Добавить" at bounding box center [815, 517] width 52 height 13
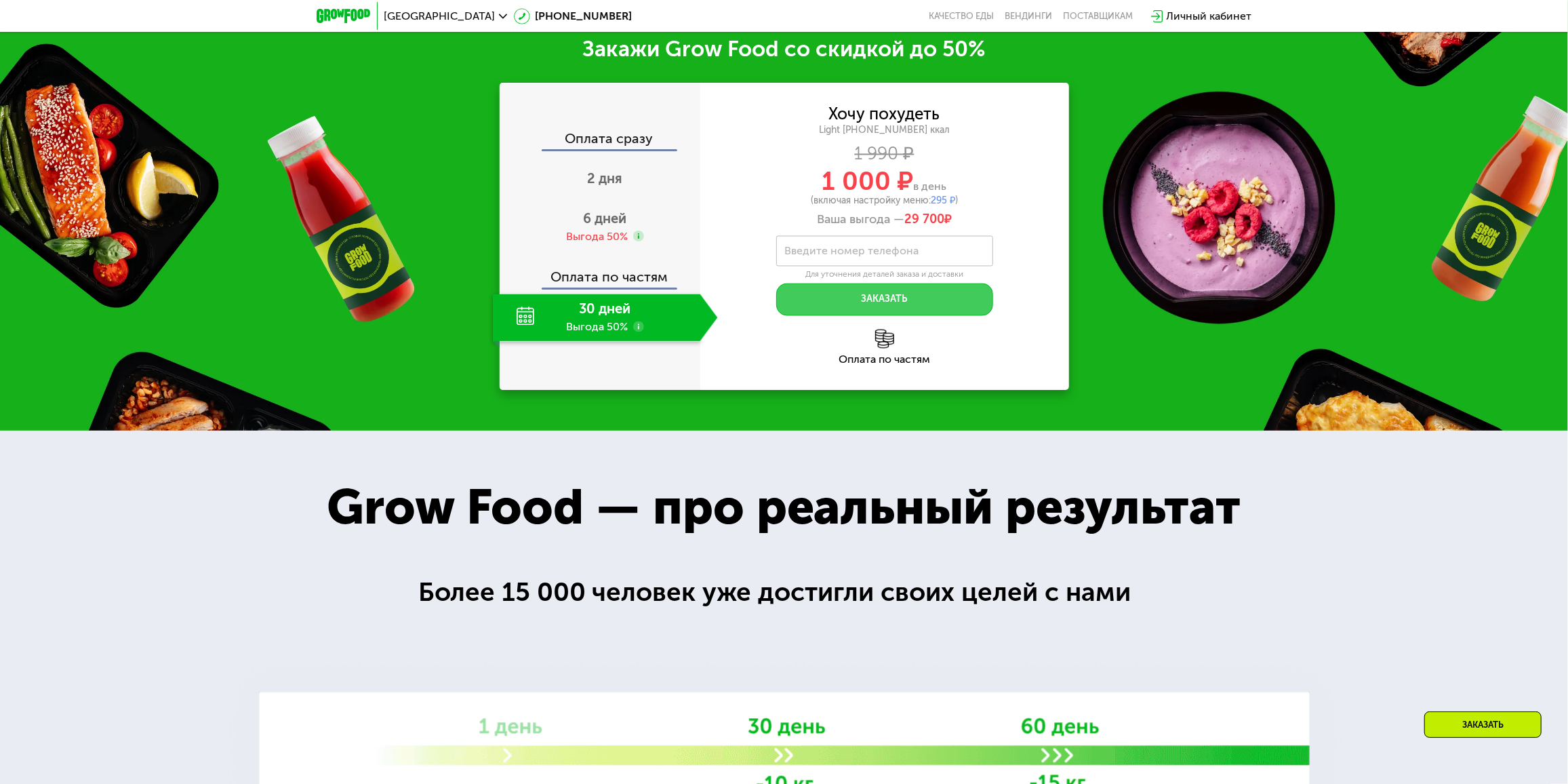
scroll to position [2151, 0]
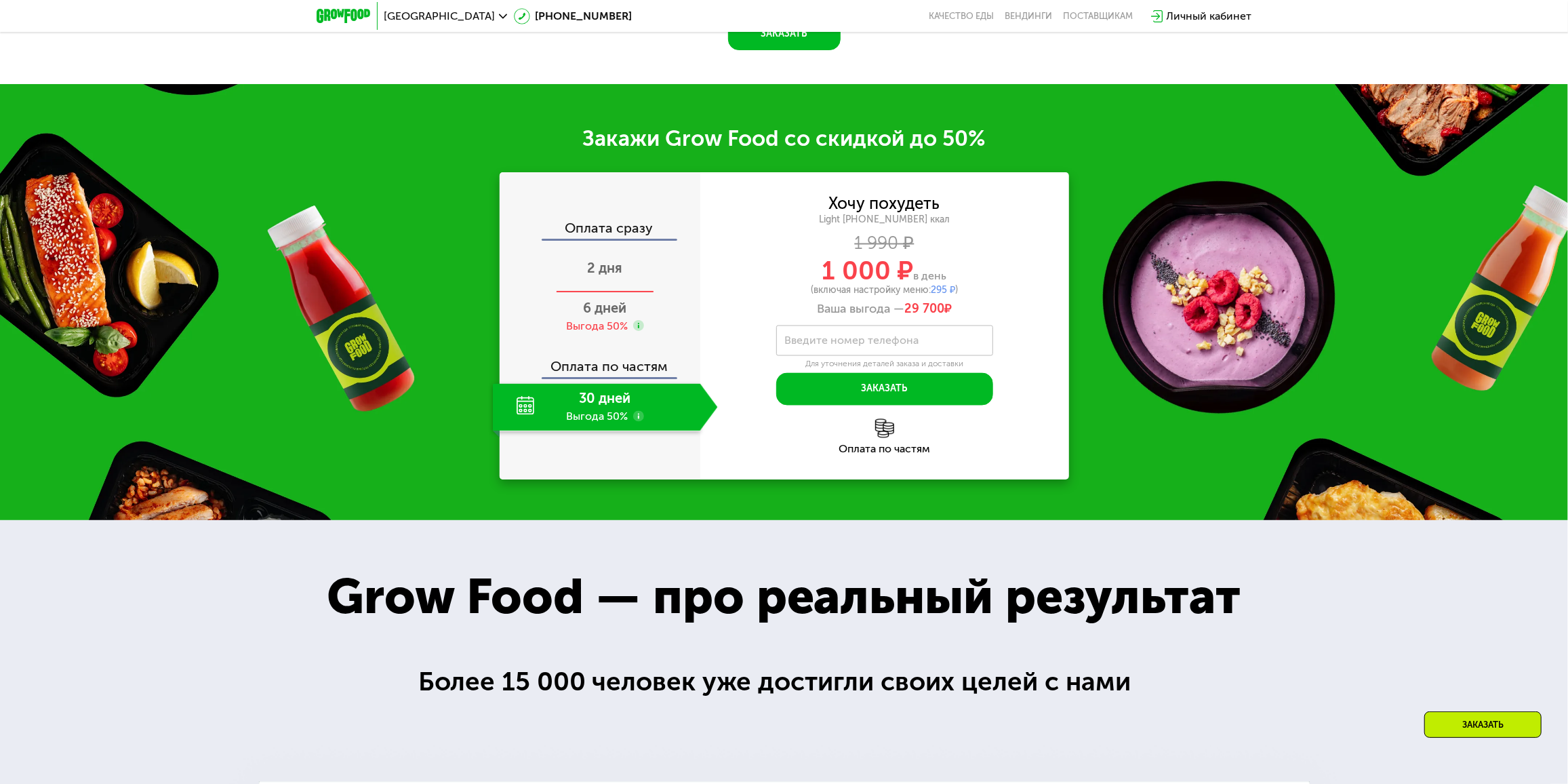
click at [608, 279] on div "2 дня" at bounding box center [605, 269] width 225 height 47
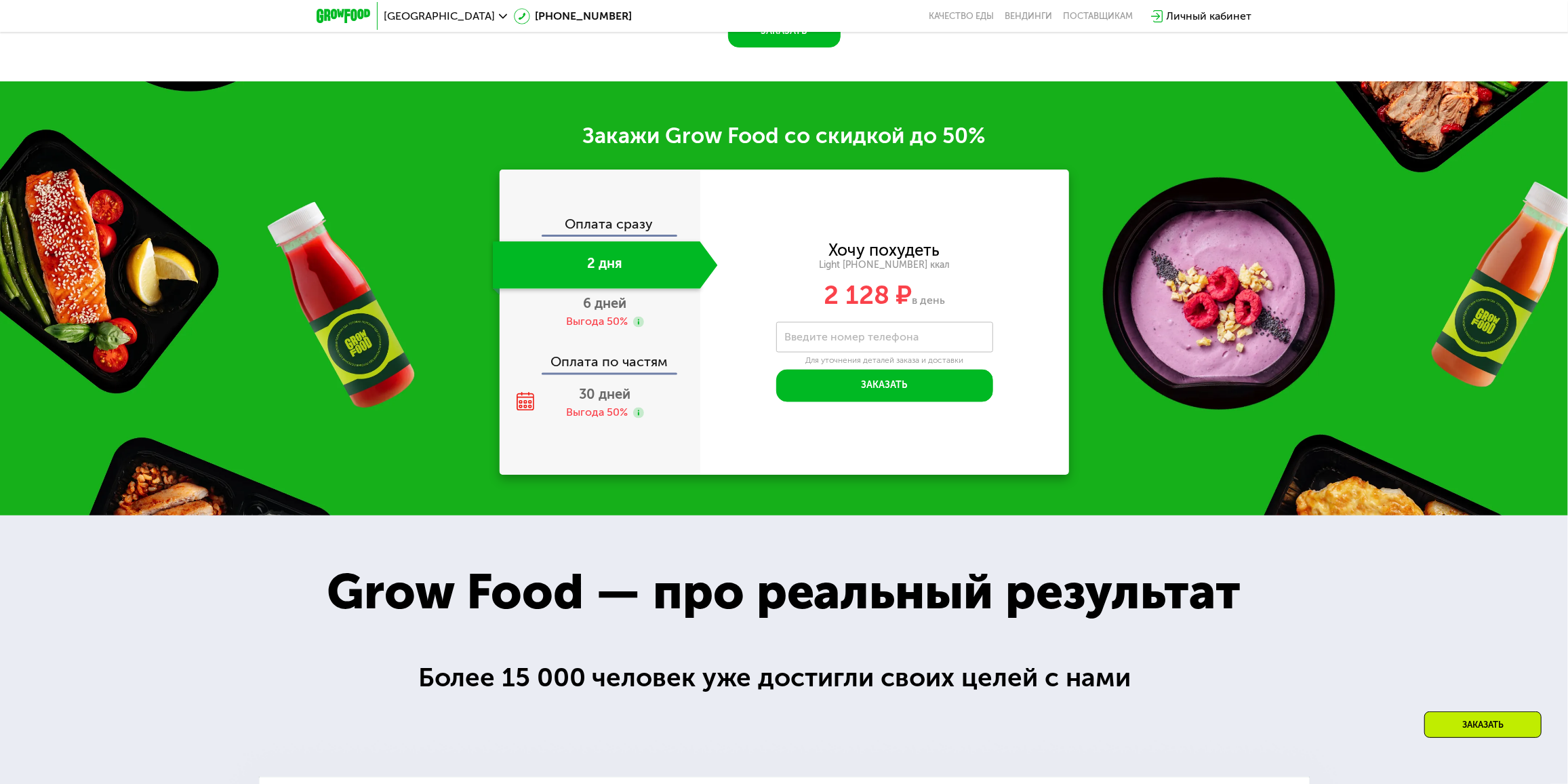
scroll to position [2031, 0]
click at [610, 424] on div "30 дней Выгода 50%" at bounding box center [605, 403] width 225 height 47
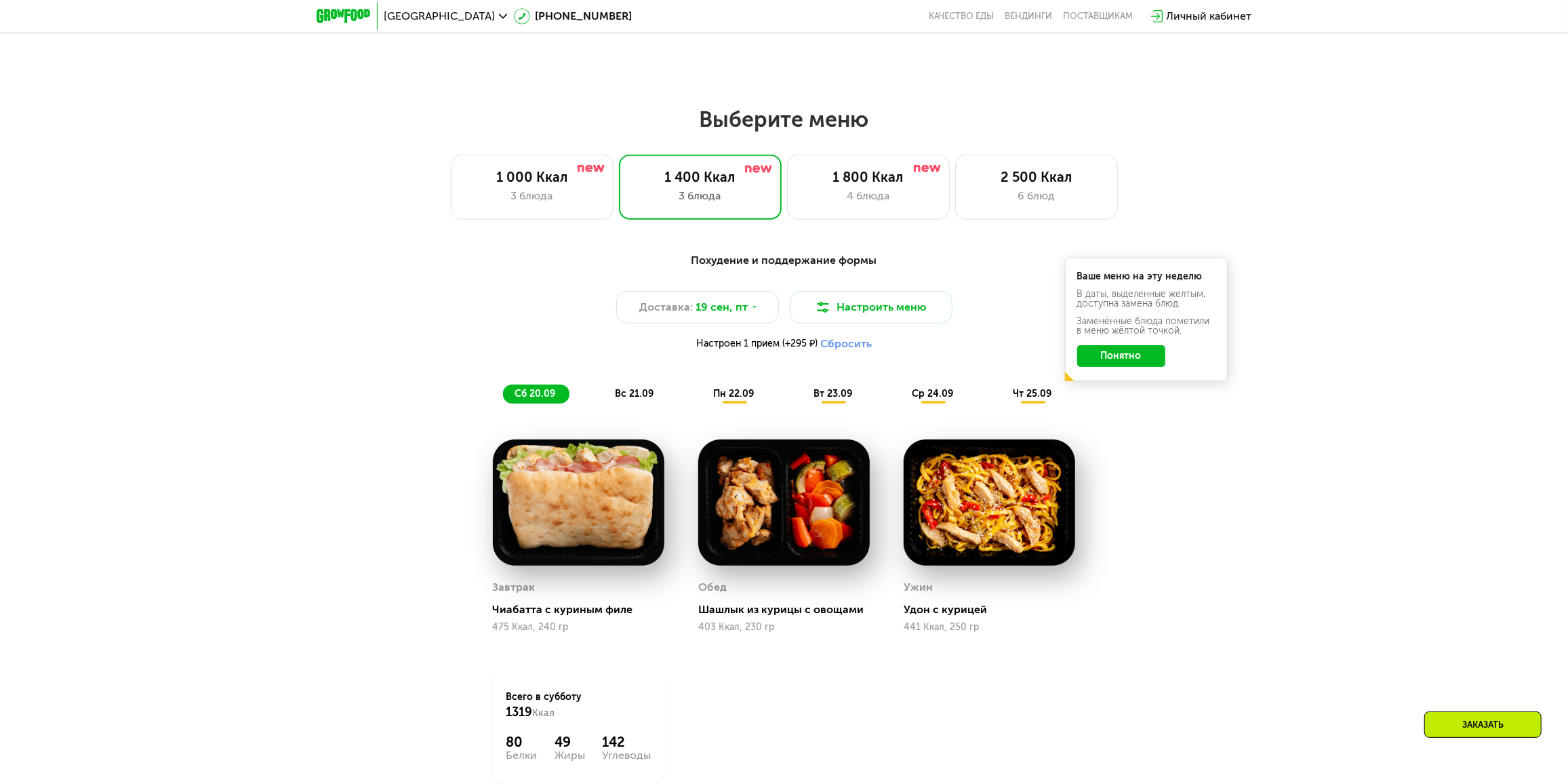
scroll to position [1264, 0]
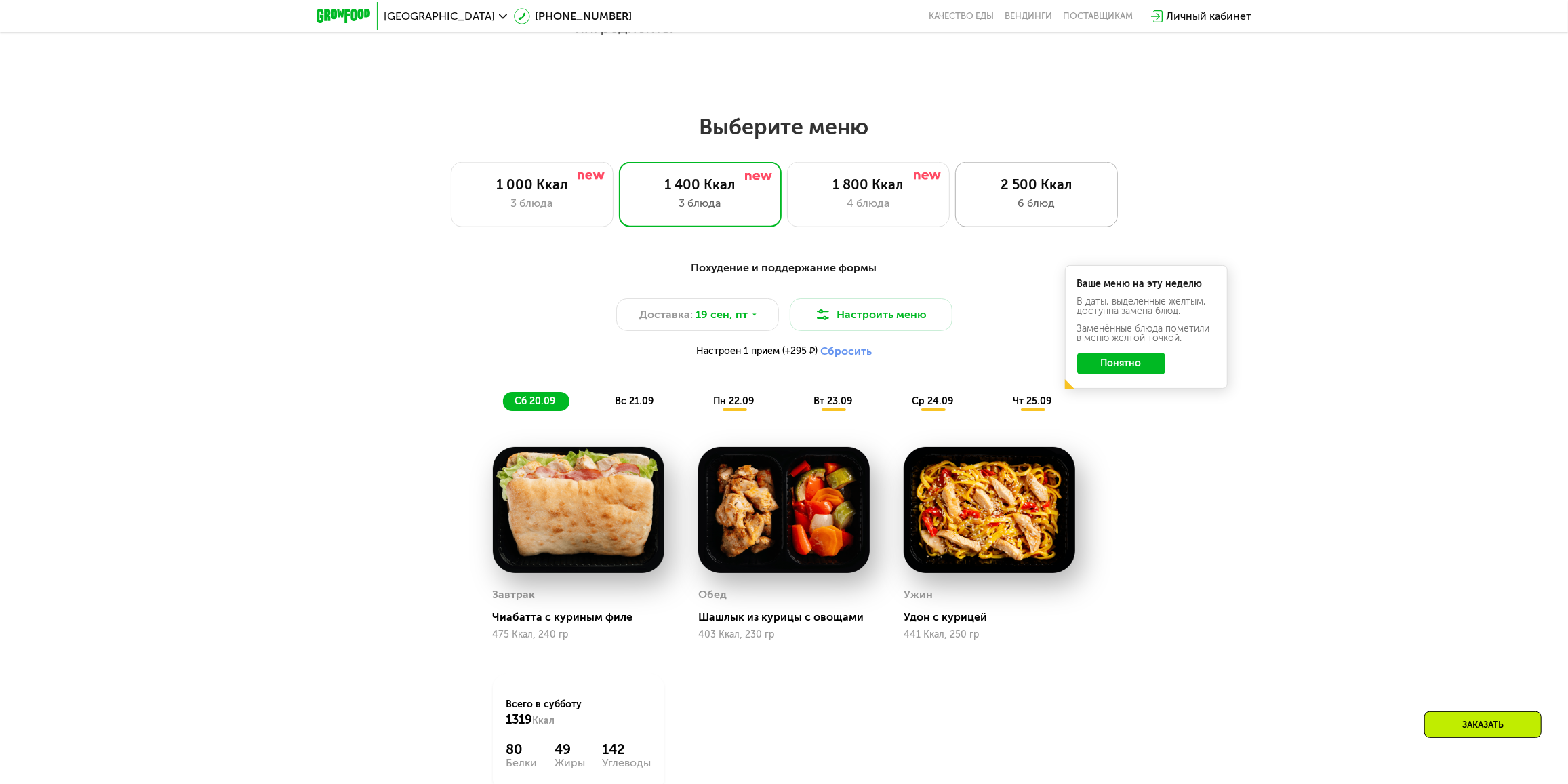
click at [994, 186] on div "2 500 Ккал" at bounding box center [1037, 184] width 134 height 16
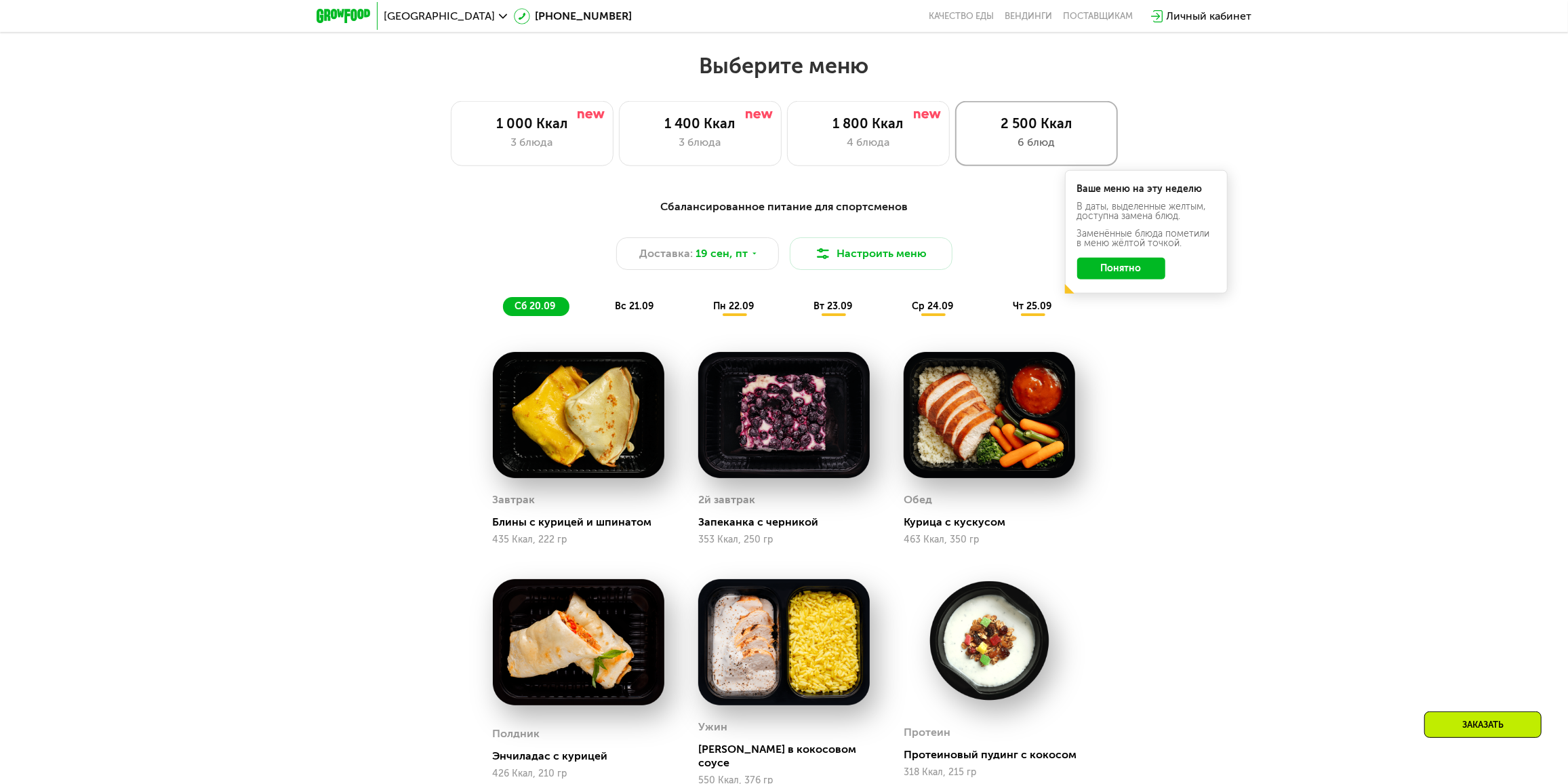
scroll to position [1325, 0]
click at [1028, 311] on span "чт 25.09" at bounding box center [1032, 306] width 39 height 11
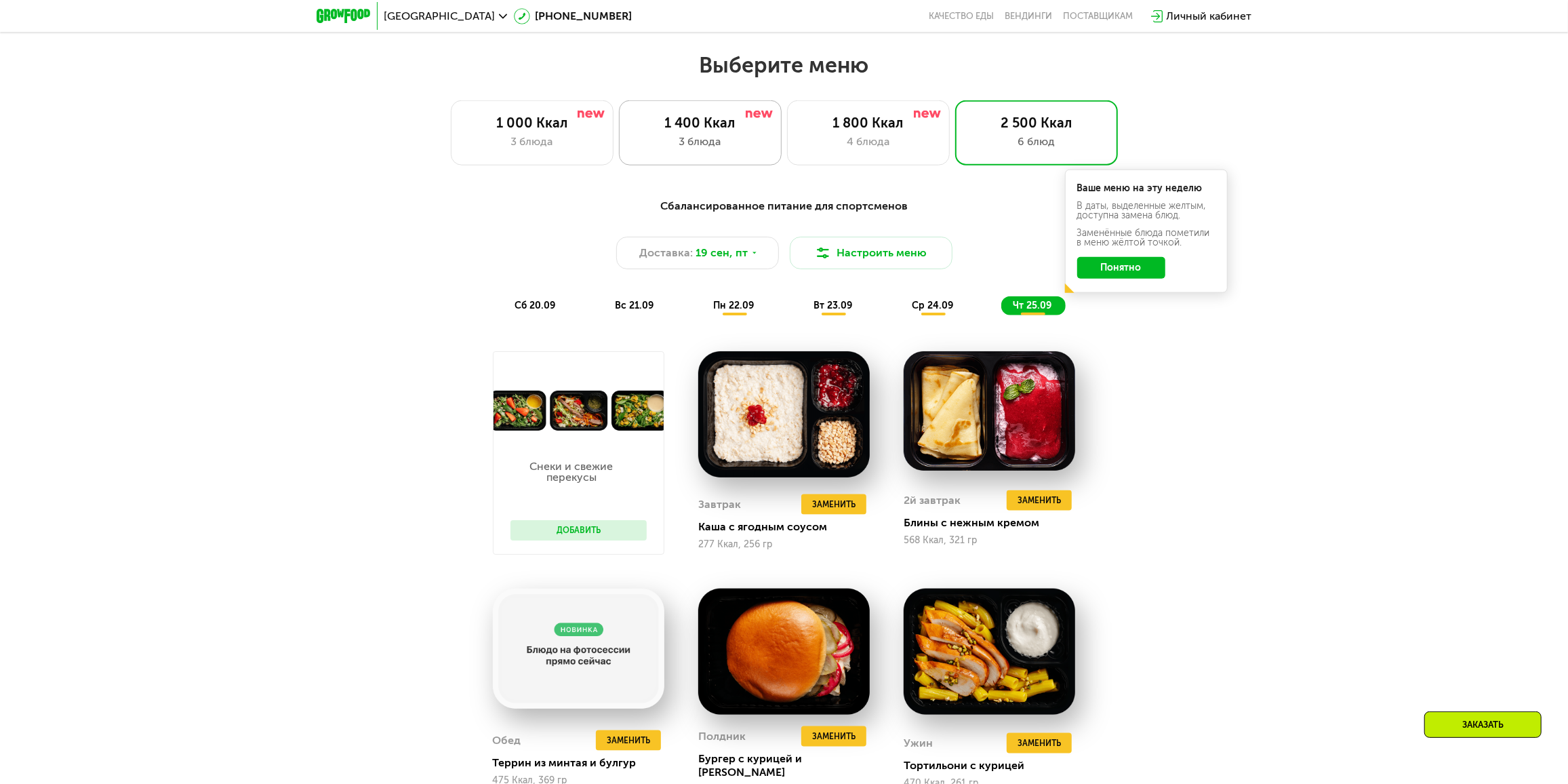
click at [691, 124] on div "1 400 Ккал" at bounding box center [700, 122] width 134 height 16
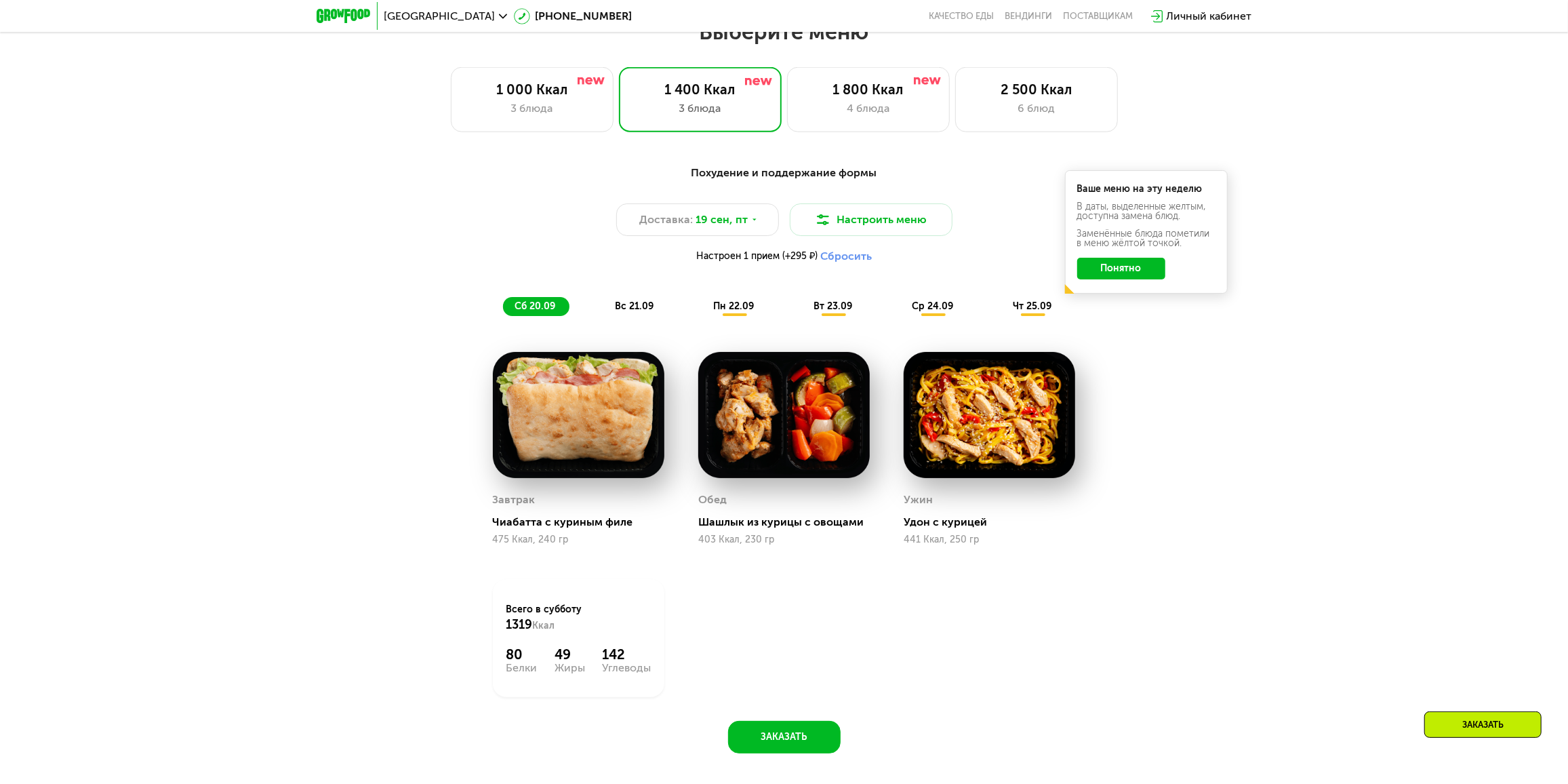
scroll to position [1387, 0]
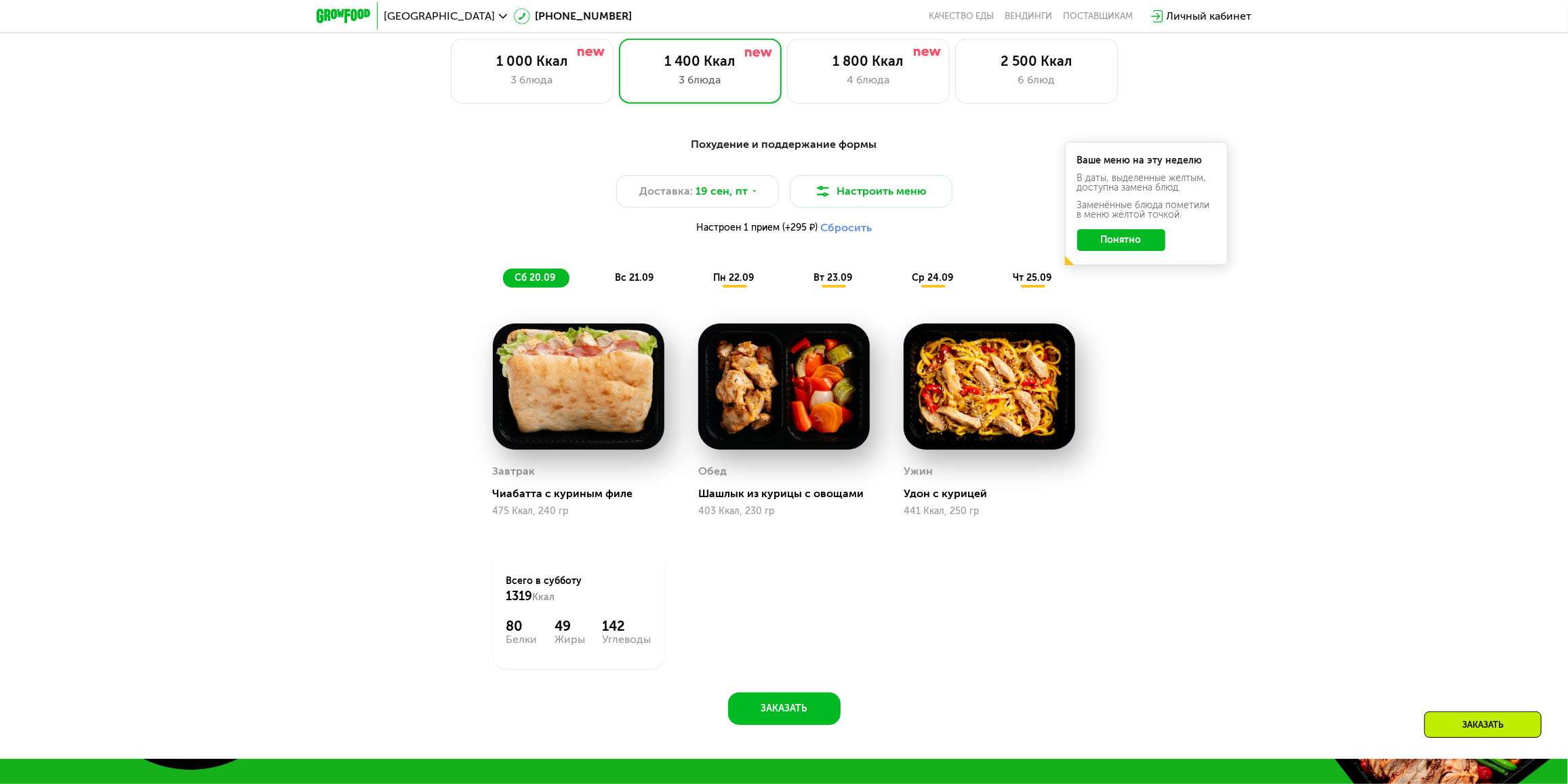
click at [743, 279] on span "пн 22.09" at bounding box center [735, 277] width 41 height 11
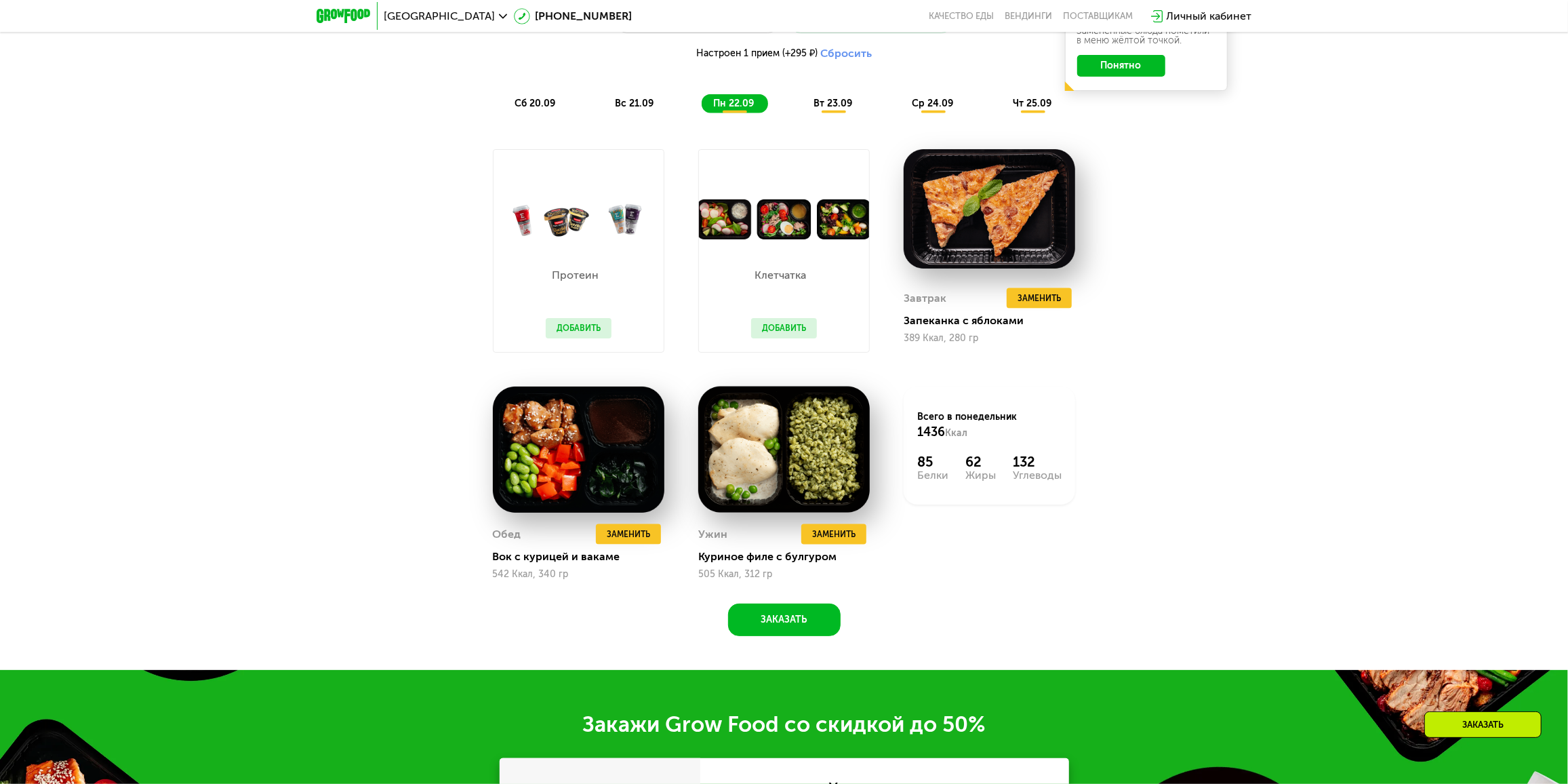
scroll to position [1572, 0]
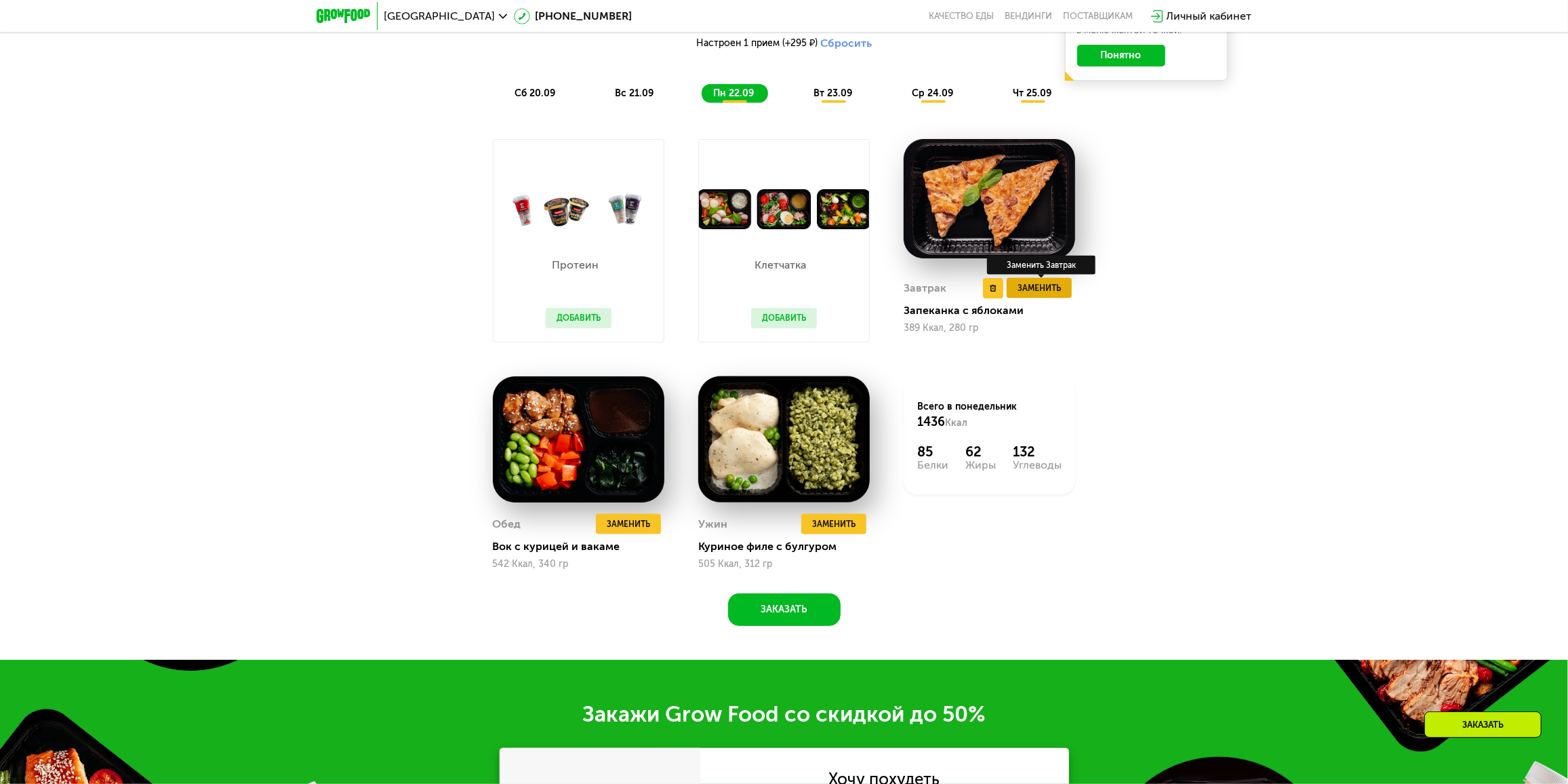
click at [1040, 292] on span "Заменить" at bounding box center [1039, 288] width 43 height 13
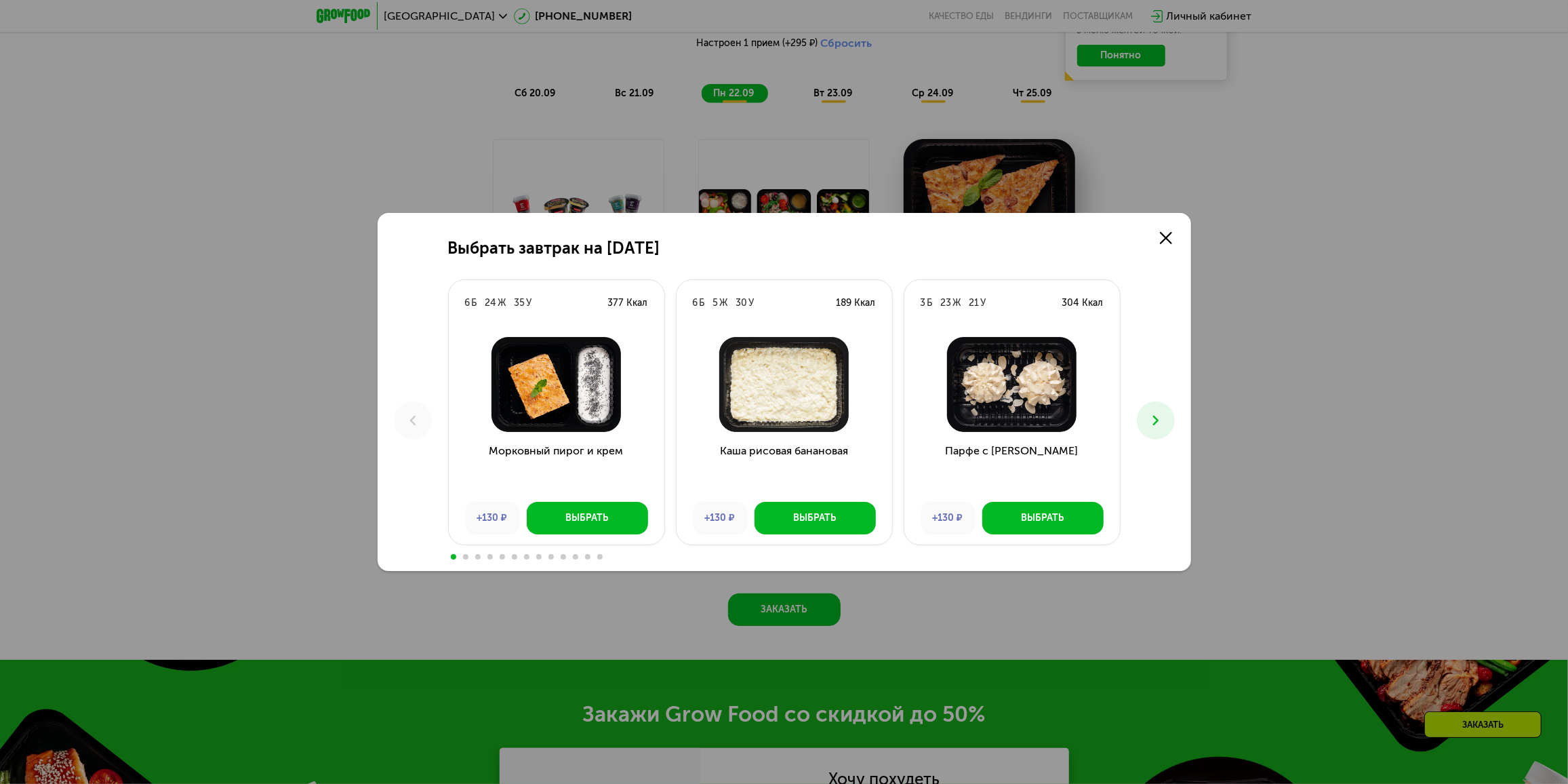
click at [1148, 413] on icon at bounding box center [1156, 420] width 16 height 16
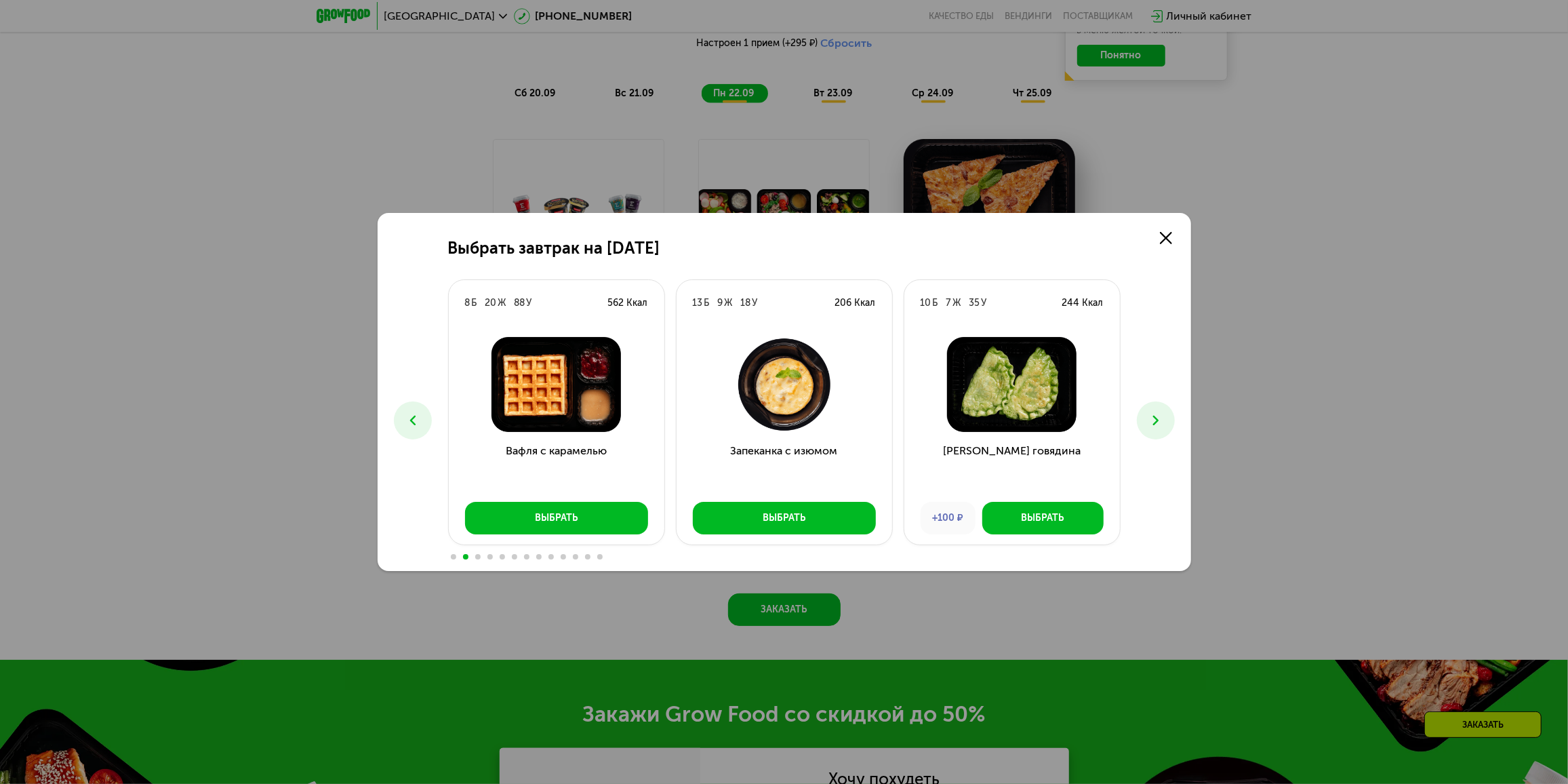
click at [1148, 413] on icon at bounding box center [1156, 420] width 16 height 16
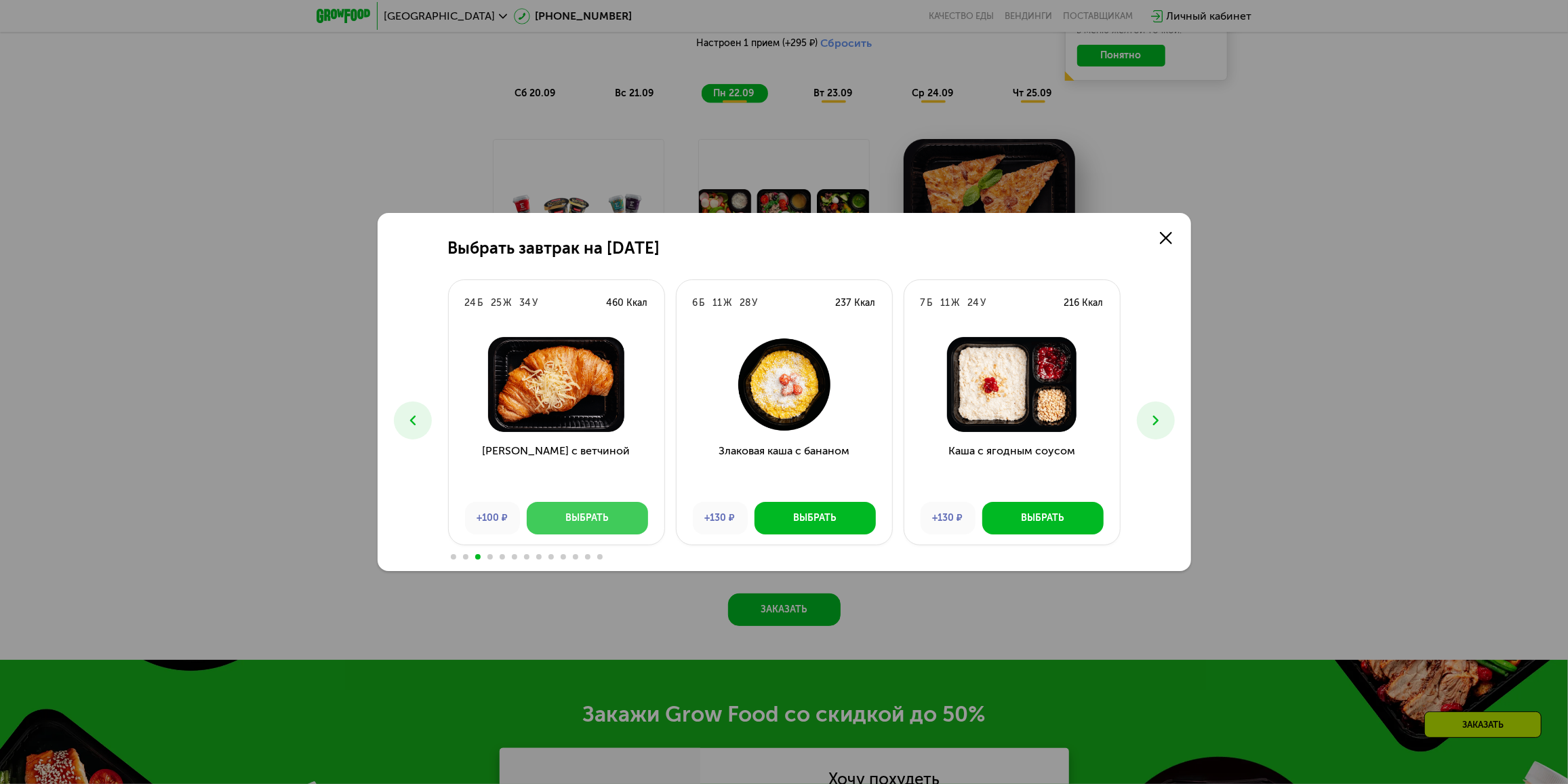
click at [589, 524] on div "Выбрать" at bounding box center [587, 517] width 43 height 13
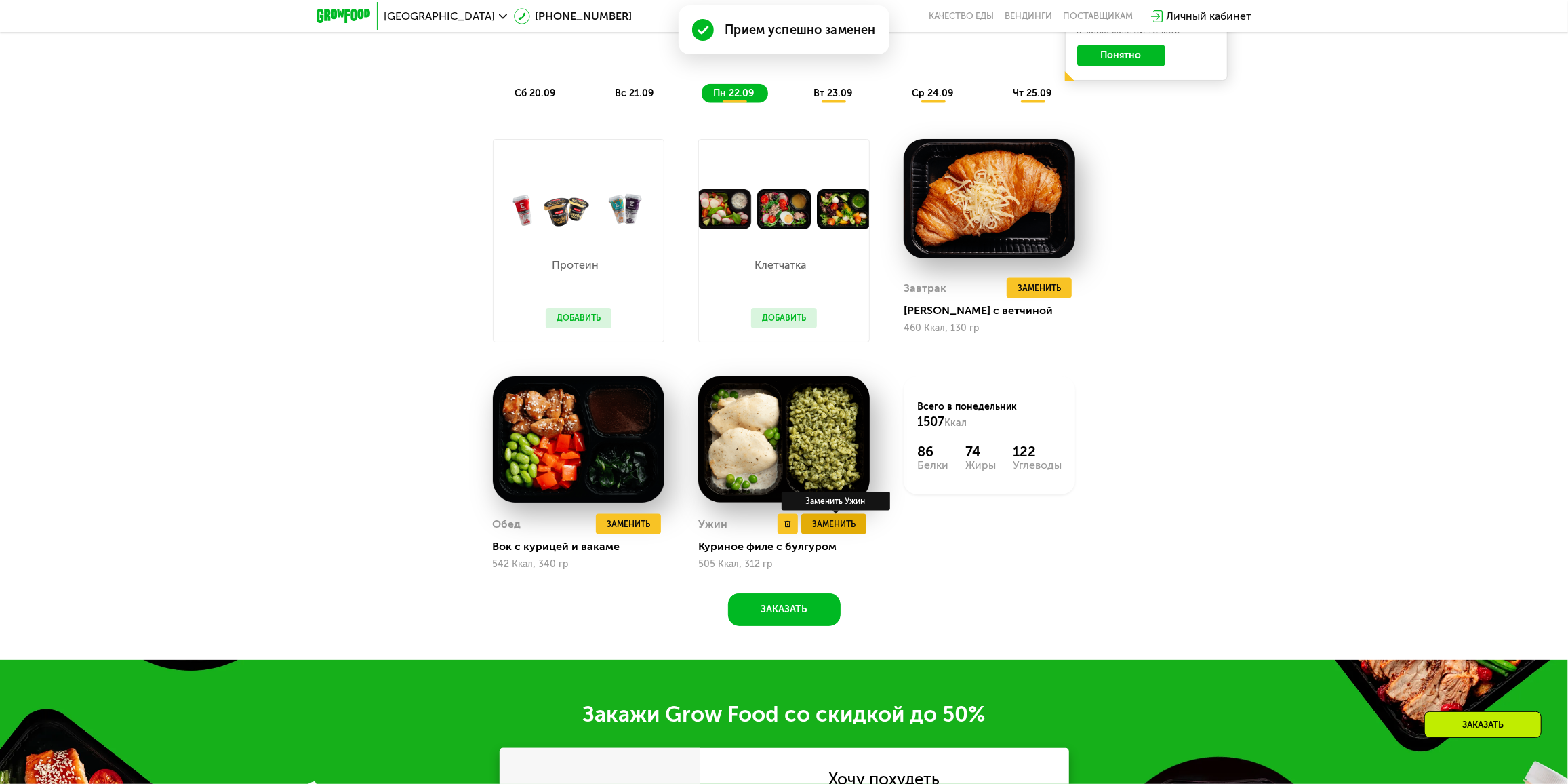
click at [831, 527] on span "Заменить" at bounding box center [833, 524] width 43 height 13
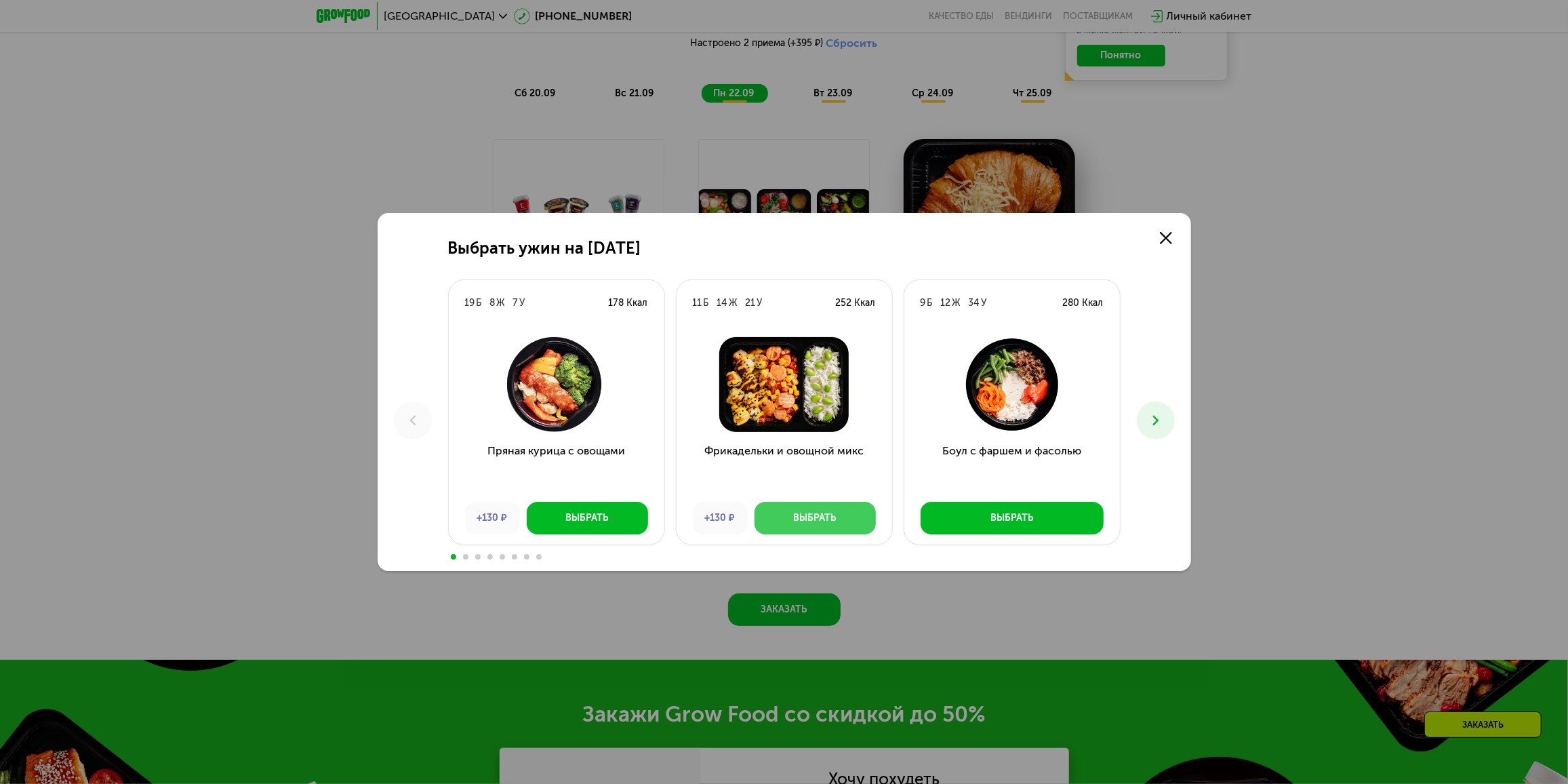
click at [807, 514] on div "Выбрать" at bounding box center [815, 517] width 43 height 13
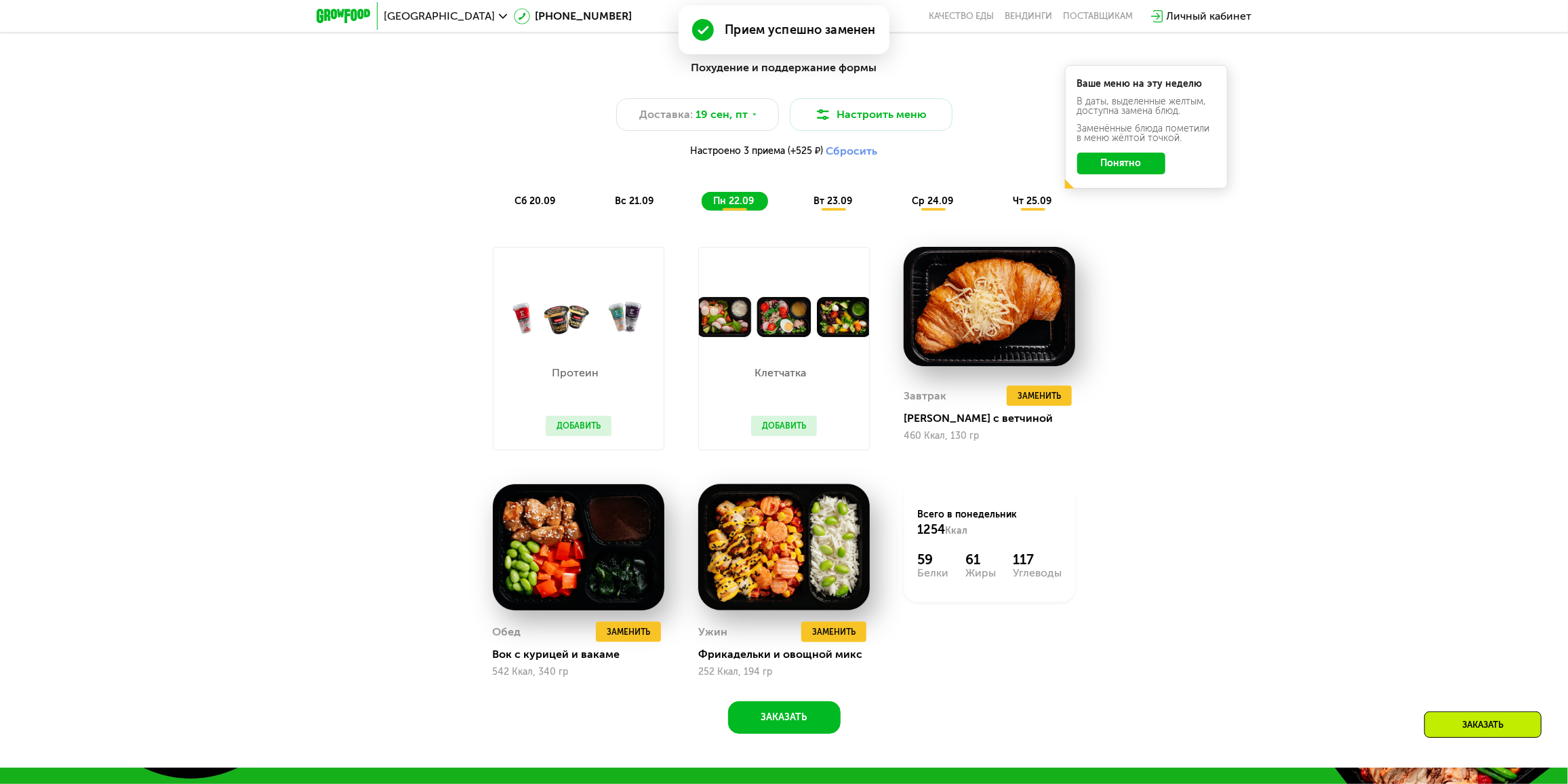
scroll to position [1448, 0]
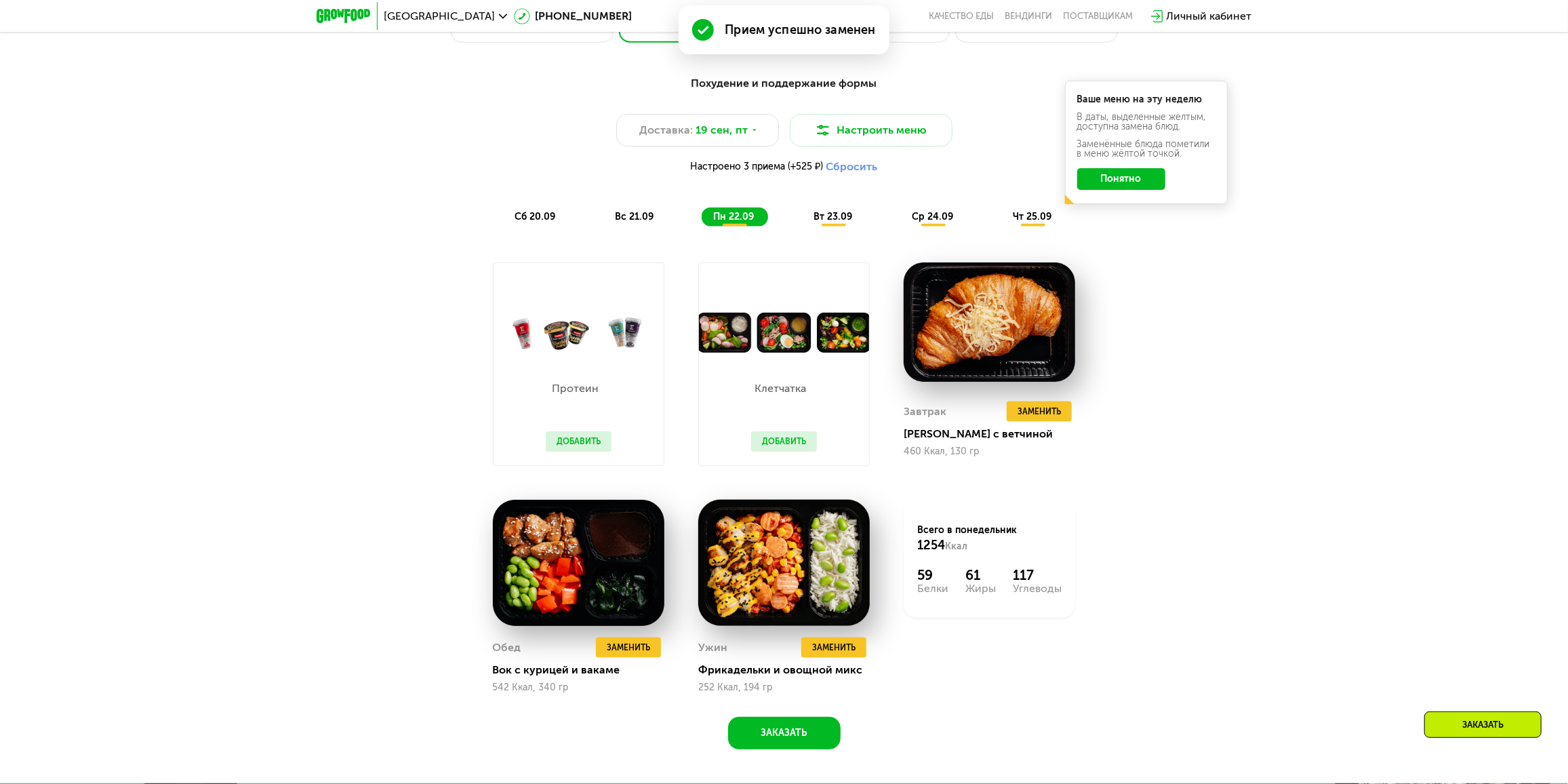
click at [836, 215] on span "вт 23.09" at bounding box center [833, 217] width 39 height 11
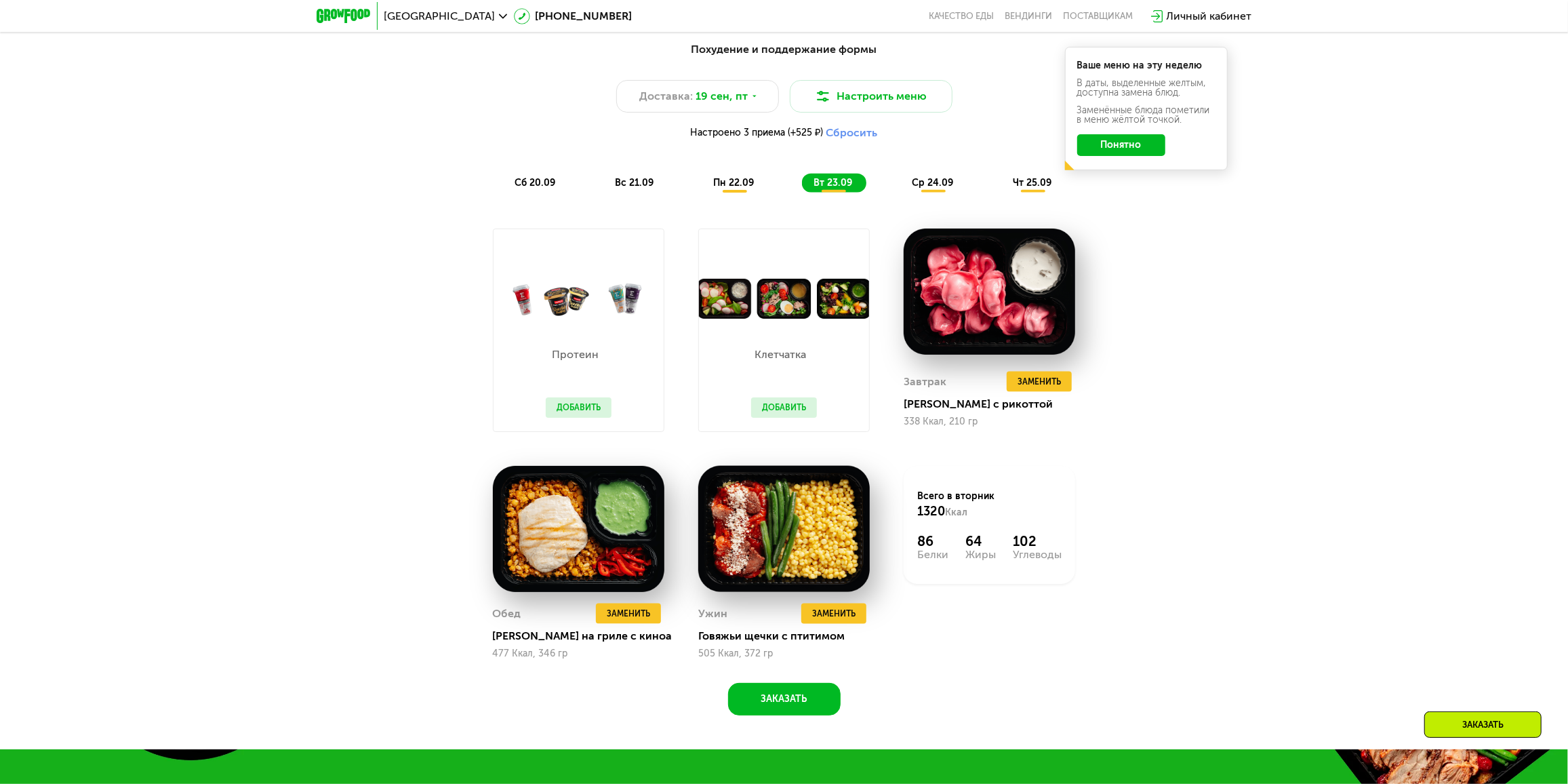
scroll to position [1510, 0]
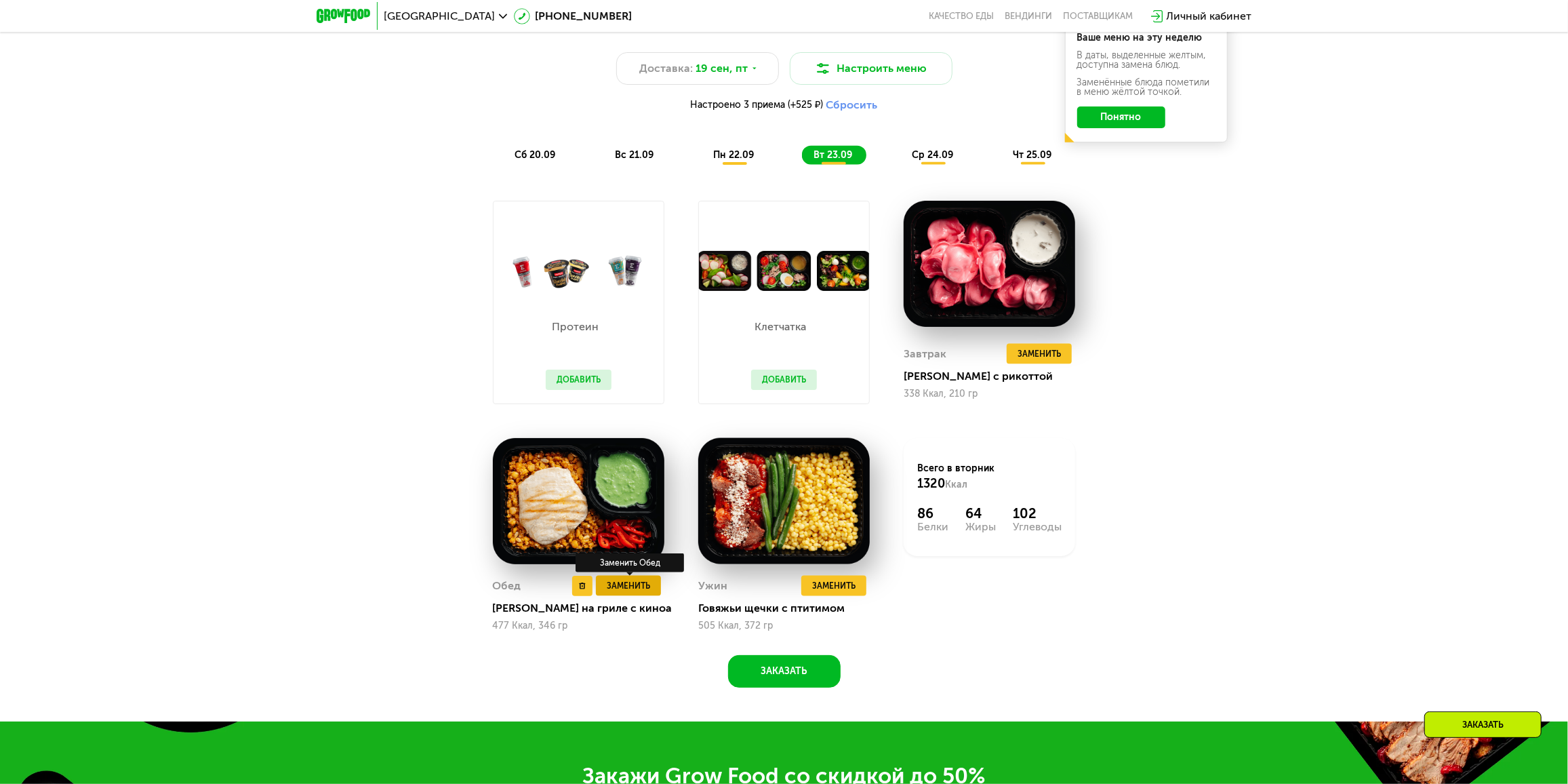
click at [624, 586] on span "Заменить" at bounding box center [628, 585] width 43 height 13
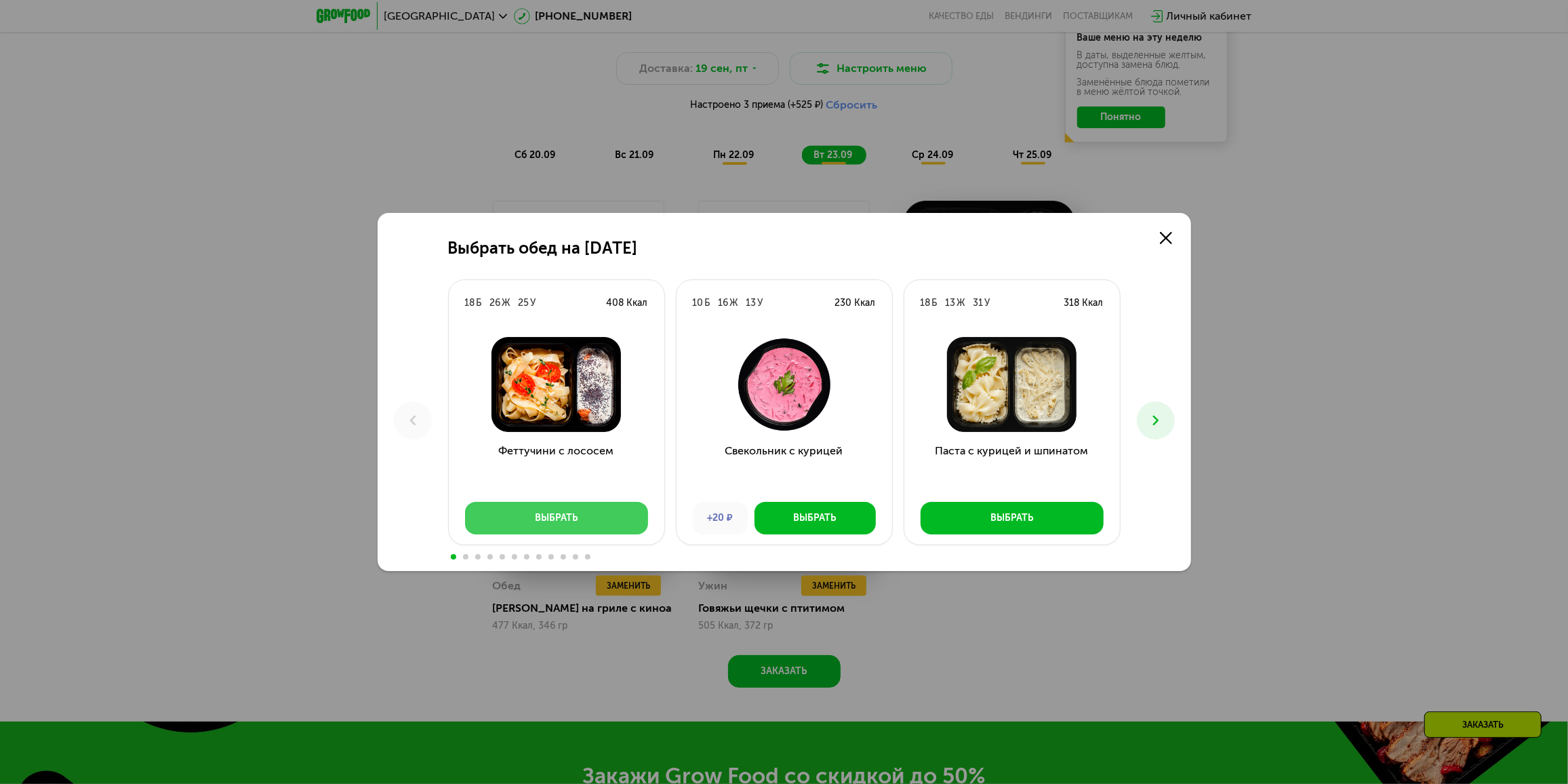
click at [572, 522] on div "Выбрать" at bounding box center [556, 517] width 43 height 13
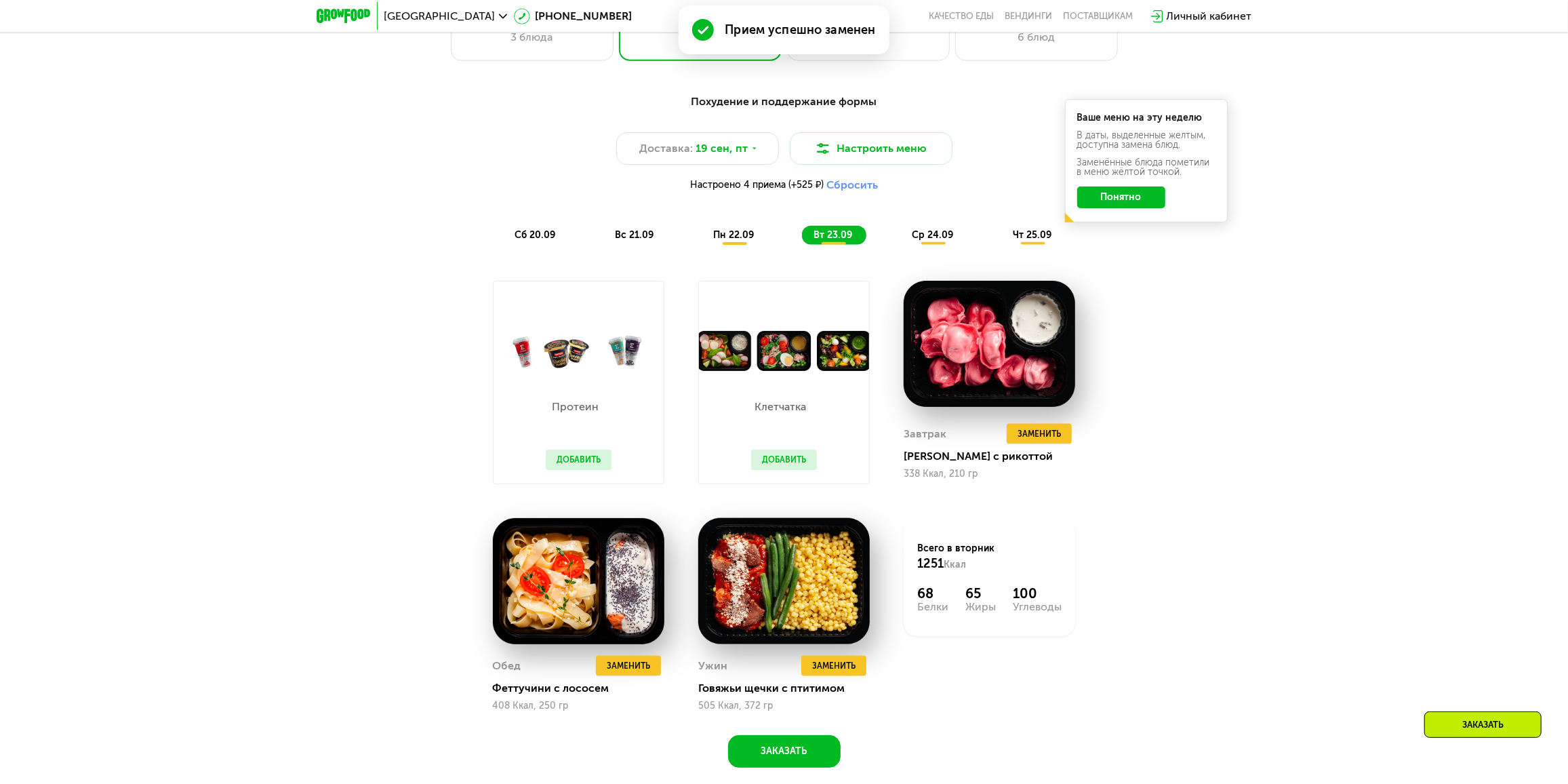
scroll to position [1325, 0]
